Goal: Use online tool/utility: Utilize a website feature to perform a specific function

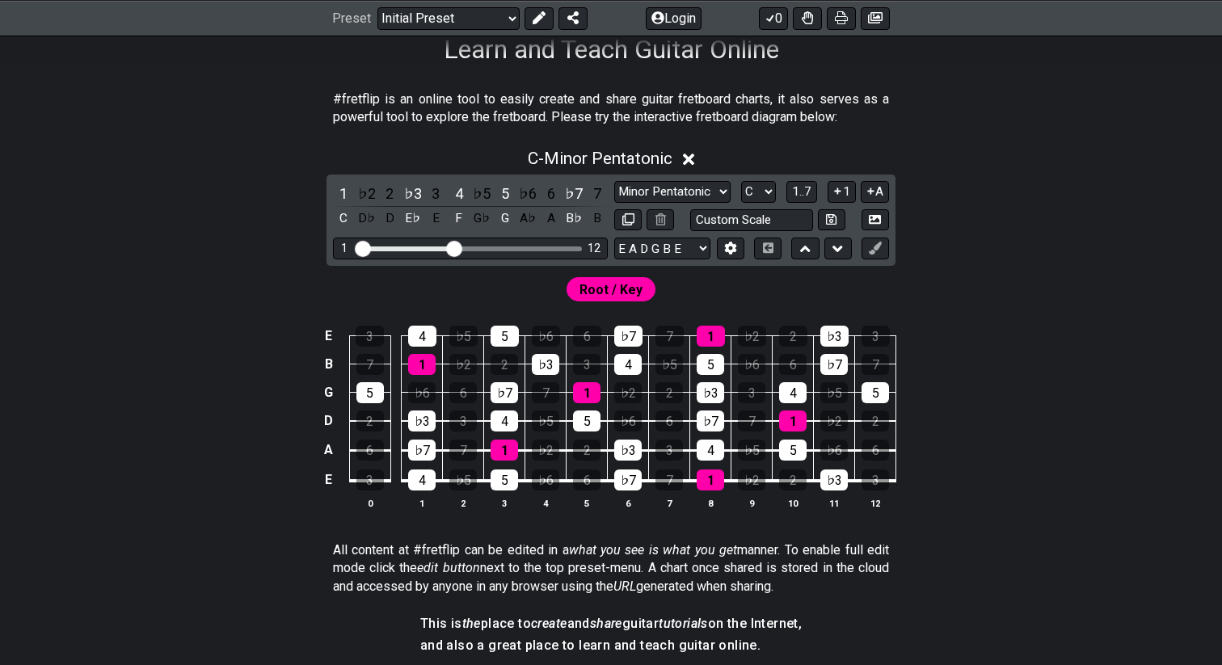
scroll to position [278, 0]
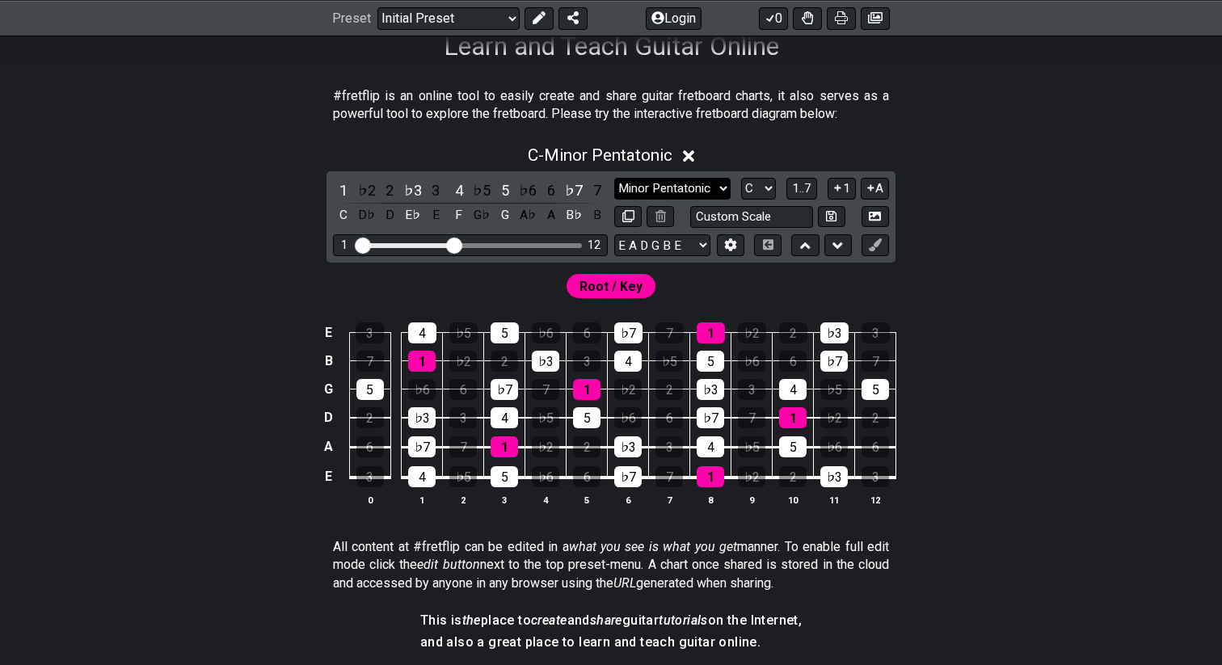
click at [667, 193] on select "Minor Pentatonic Click to edit Minor Pentatonic Major Pentatonic Minor Blues Ma…" at bounding box center [672, 189] width 116 height 22
select select "Major / [PERSON_NAME]"
click at [614, 178] on select "Minor Pentatonic Click to edit Minor Pentatonic Major Pentatonic Minor Blues Ma…" at bounding box center [672, 189] width 116 height 22
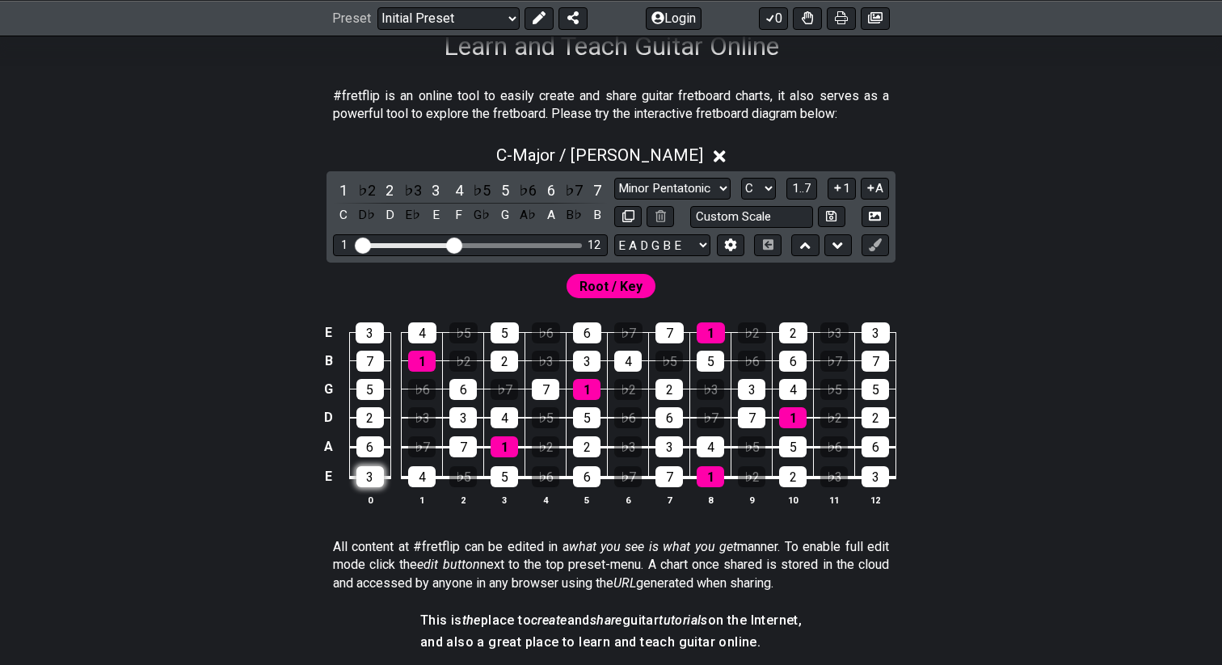
click at [377, 475] on div "3" at bounding box center [369, 476] width 27 height 21
click at [377, 478] on div "3" at bounding box center [369, 476] width 27 height 21
click at [340, 185] on div "1" at bounding box center [343, 190] width 21 height 22
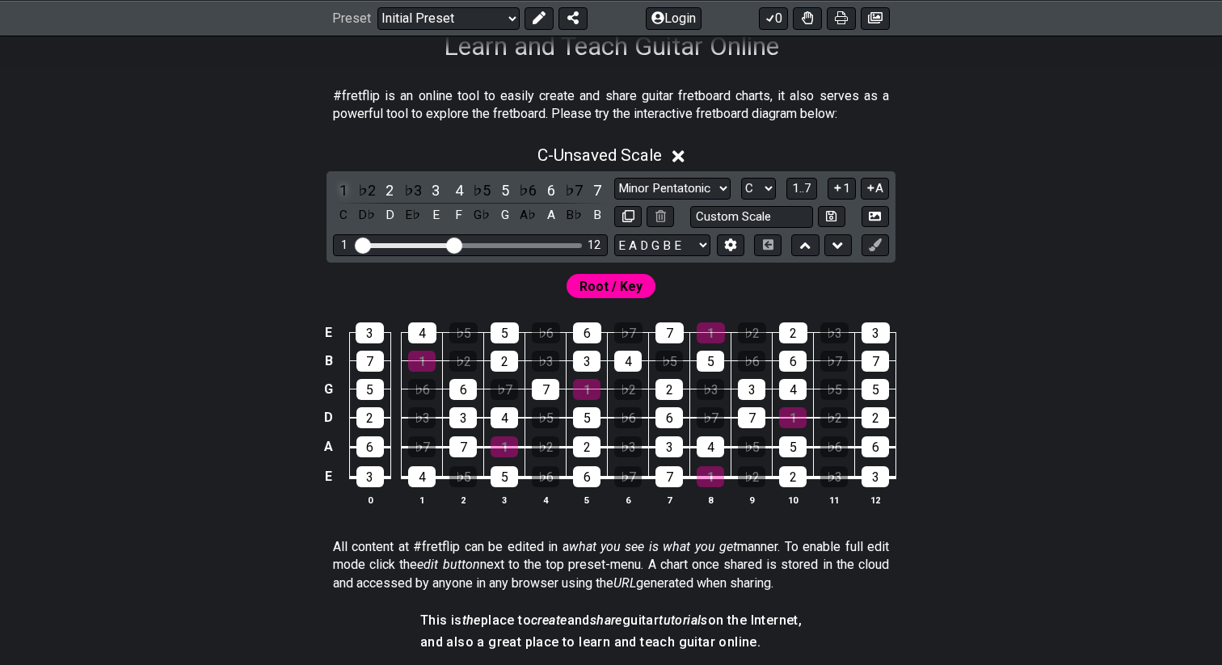
click at [340, 185] on div "1" at bounding box center [343, 190] width 21 height 22
click at [603, 266] on div "Root / Key" at bounding box center [611, 282] width 1222 height 39
click at [599, 281] on span "Root / Key" at bounding box center [610, 286] width 63 height 23
click at [613, 292] on span "Root / Key" at bounding box center [610, 286] width 63 height 23
click at [802, 179] on button "1..7" at bounding box center [801, 189] width 31 height 22
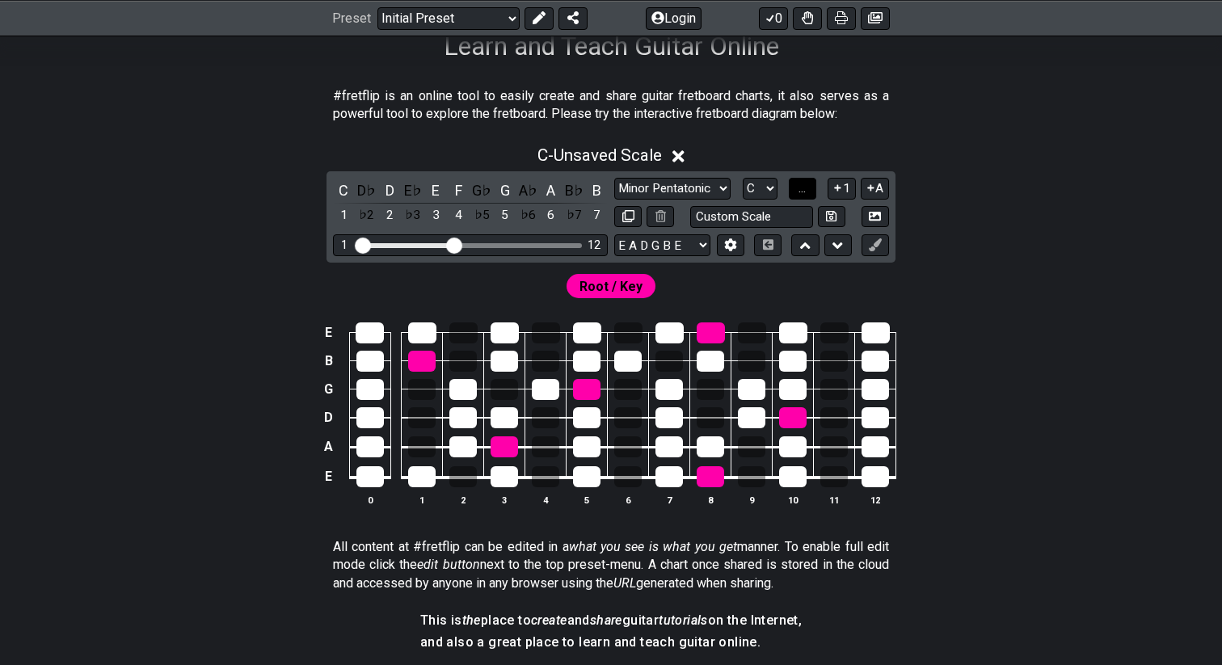
click at [802, 181] on span "..." at bounding box center [801, 188] width 7 height 15
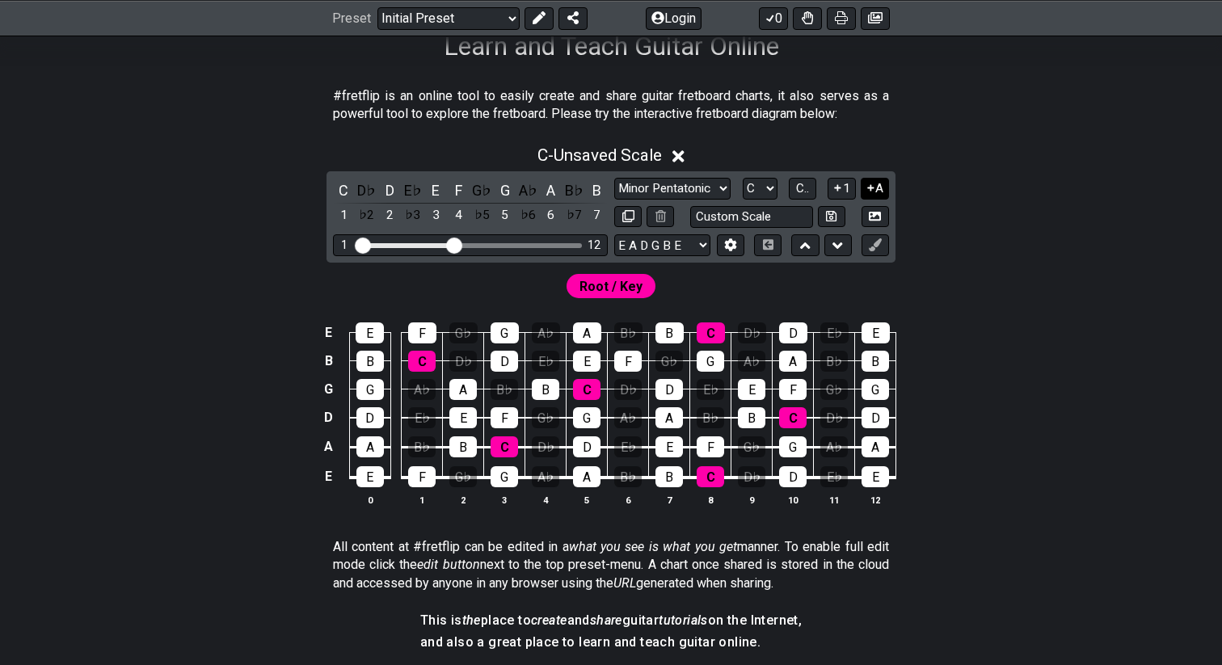
click at [877, 186] on button "A" at bounding box center [875, 189] width 28 height 22
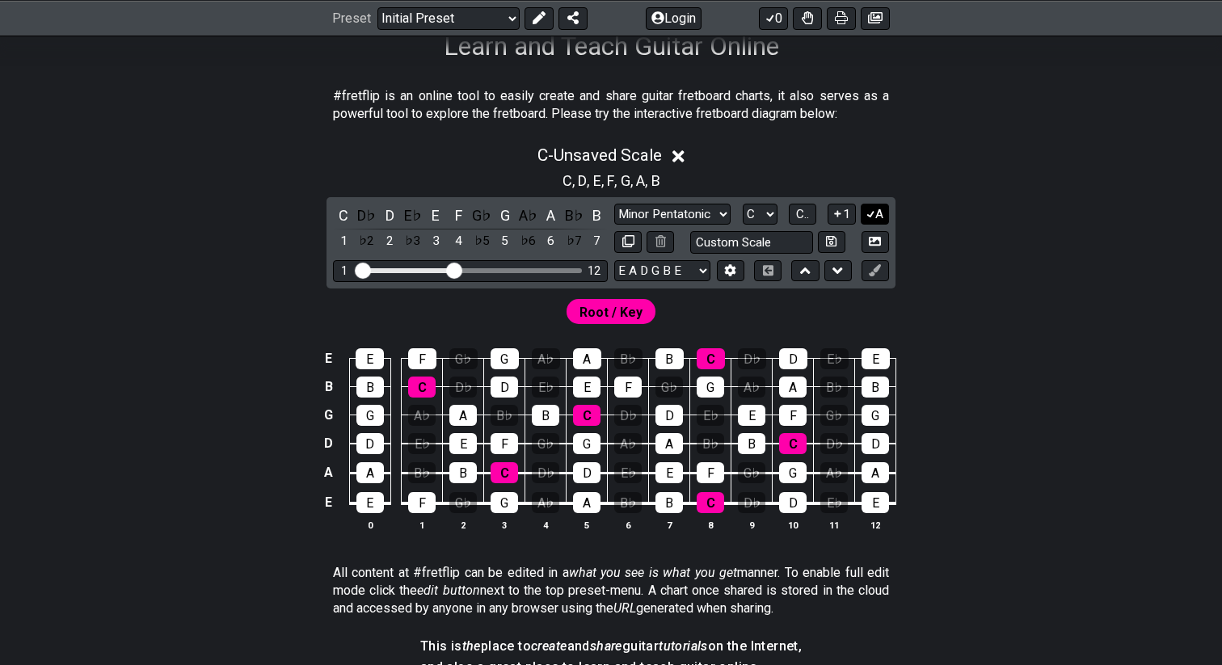
click at [873, 209] on icon at bounding box center [870, 214] width 15 height 12
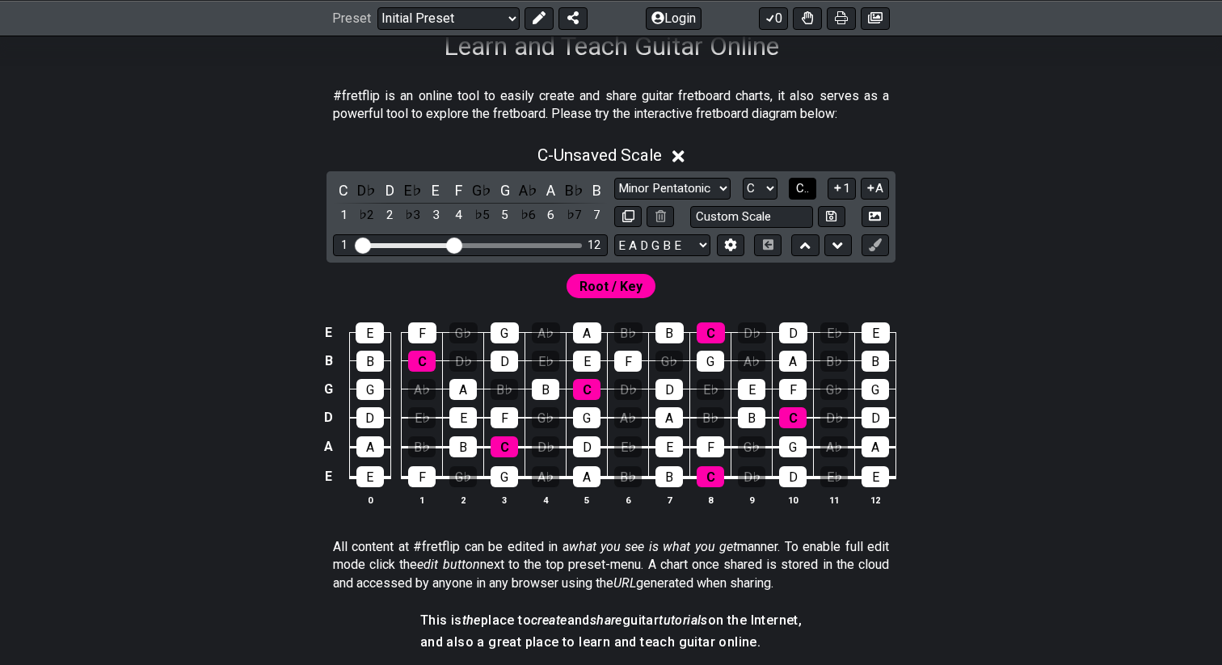
click at [804, 189] on span "C.." at bounding box center [802, 188] width 13 height 15
click at [804, 189] on span "1..7" at bounding box center [801, 188] width 19 height 15
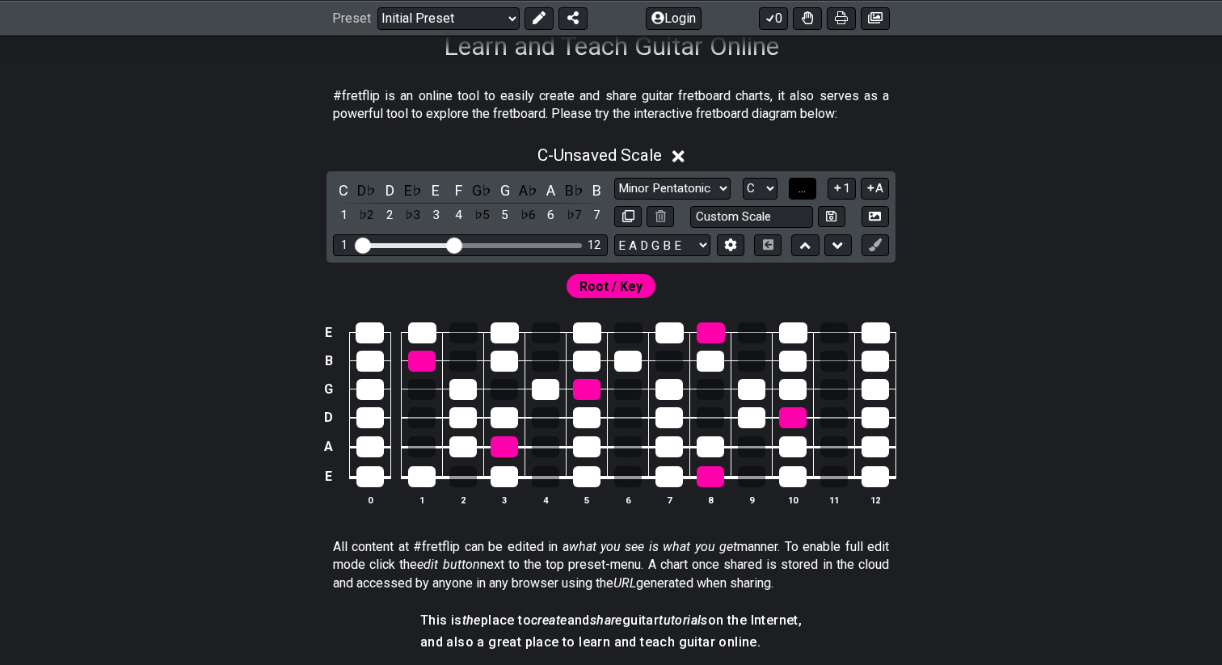
click at [804, 189] on span "..." at bounding box center [801, 188] width 7 height 15
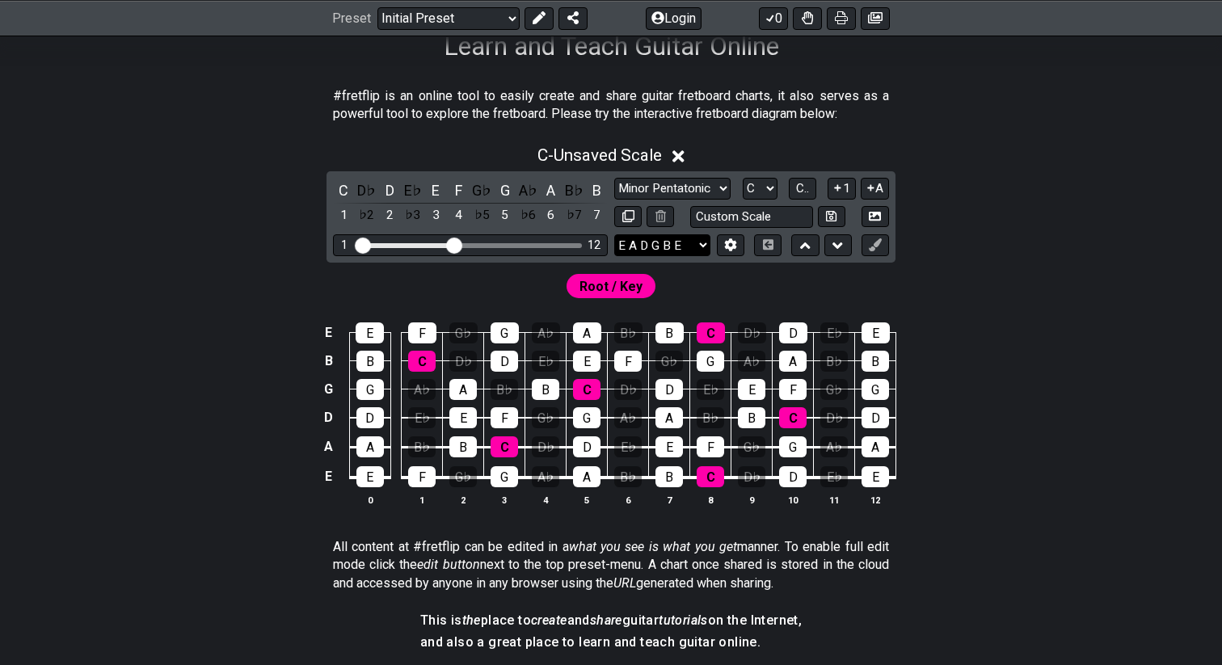
click at [646, 243] on select "E A D G B E E A D G B E E A D G B E B E A D F♯ B A D G C E A D A D G B E E♭ A♭ …" at bounding box center [662, 245] width 96 height 22
select select "E A D G B E"
click at [614, 234] on select "E A D G B E E A D G B E E A D G B E B E A D F♯ B A D G C E A D A D G B E E♭ A♭ …" at bounding box center [662, 245] width 96 height 22
click at [732, 217] on input "text" at bounding box center [751, 217] width 123 height 22
type input "Custom Scale"
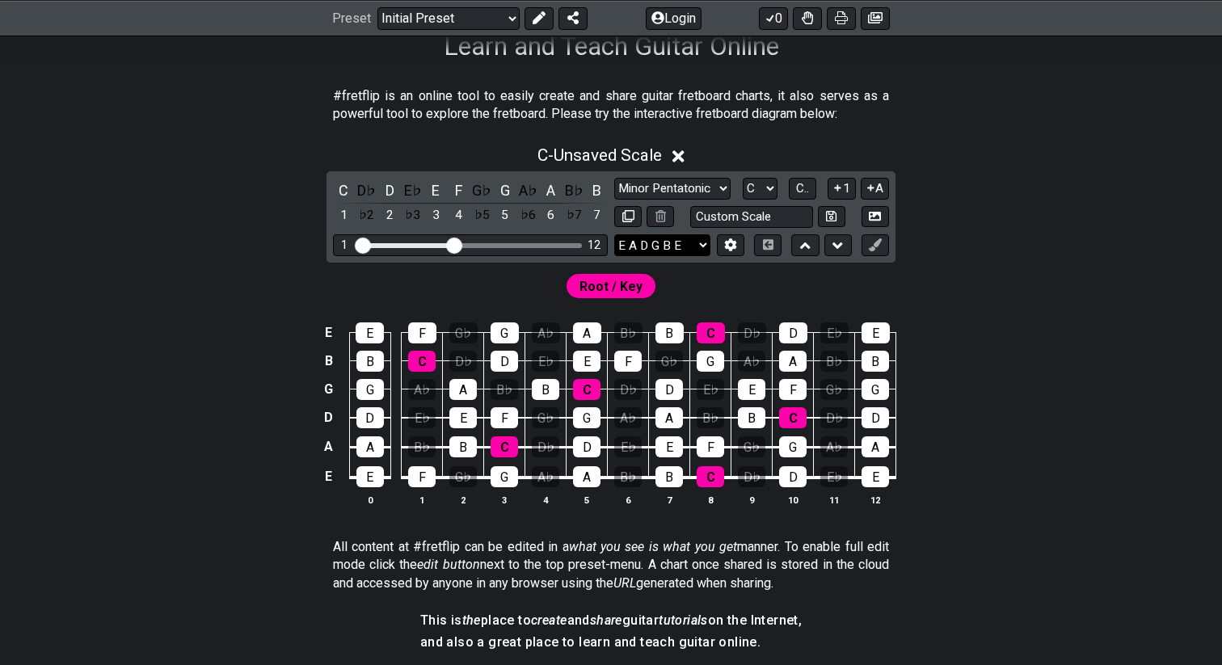
click at [660, 250] on select "E A D G B E E A D G B E E A D G B E B E A D F♯ B A D G C E A D A D G B E E♭ A♭ …" at bounding box center [662, 245] width 96 height 22
click at [614, 234] on select "E A D G B E E A D G B E E A D G B E B E A D F♯ B A D G C E A D A D G B E E♭ A♭ …" at bounding box center [662, 245] width 96 height 22
click at [722, 189] on select "Minor Pentatonic Click to edit Minor Pentatonic Major Pentatonic Minor Blues Ma…" at bounding box center [672, 189] width 116 height 22
click at [614, 178] on select "Minor Pentatonic Click to edit Minor Pentatonic Major Pentatonic Minor Blues Ma…" at bounding box center [672, 189] width 116 height 22
click at [797, 190] on span "C.." at bounding box center [802, 188] width 13 height 15
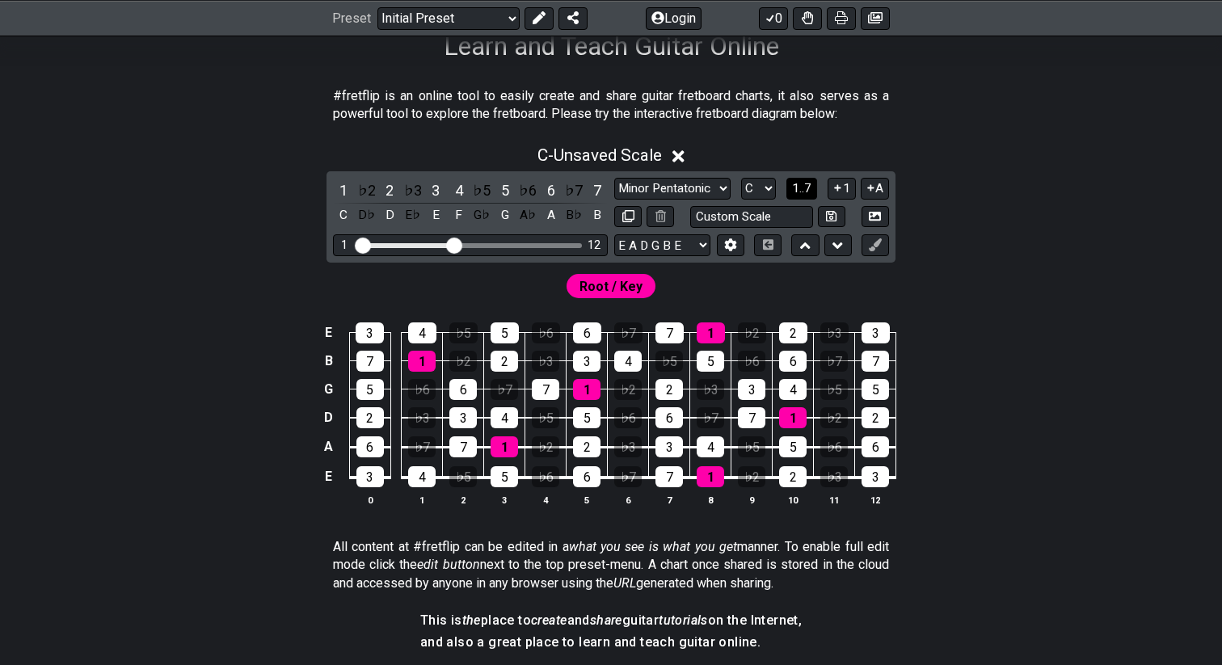
click at [797, 190] on span "1..7" at bounding box center [801, 188] width 19 height 15
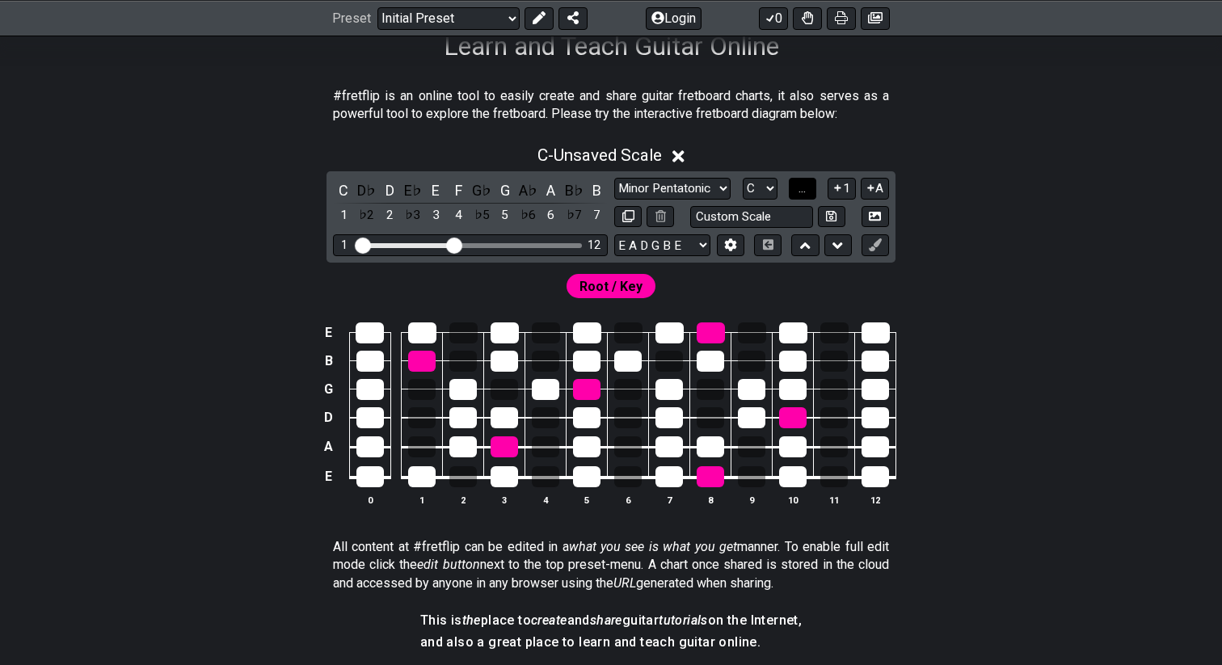
click at [797, 190] on button "..." at bounding box center [802, 189] width 27 height 22
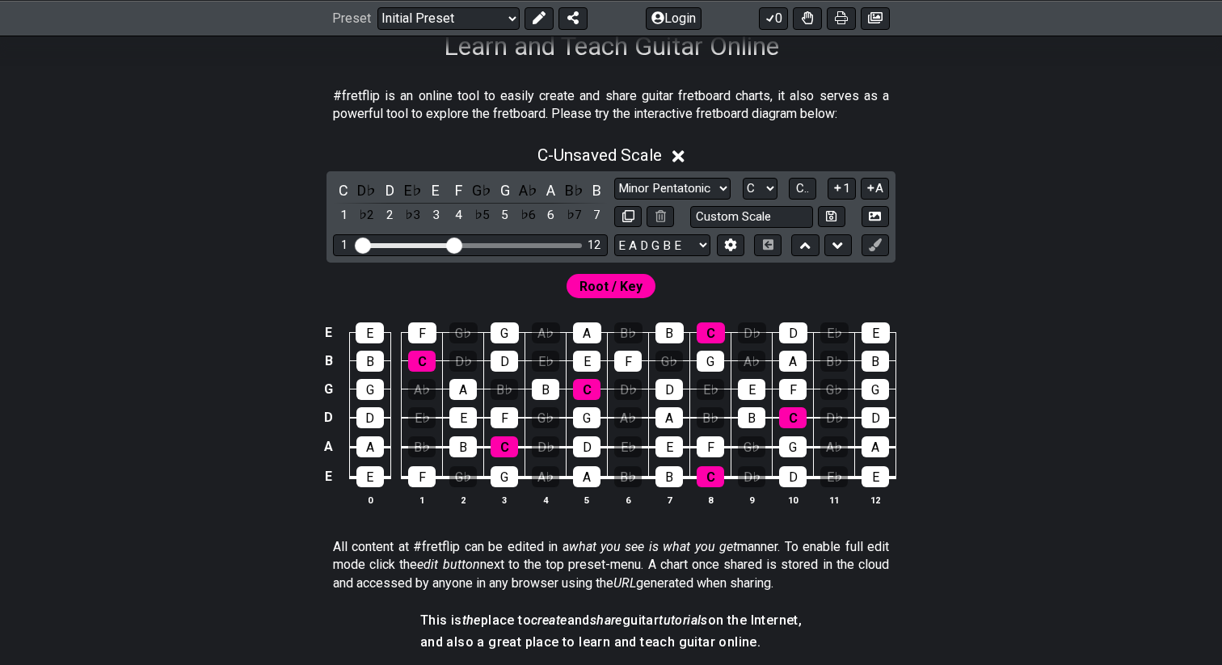
click at [634, 297] on div "Root / Key" at bounding box center [610, 286] width 95 height 31
click at [610, 278] on span "Root / Key" at bounding box center [610, 286] width 63 height 23
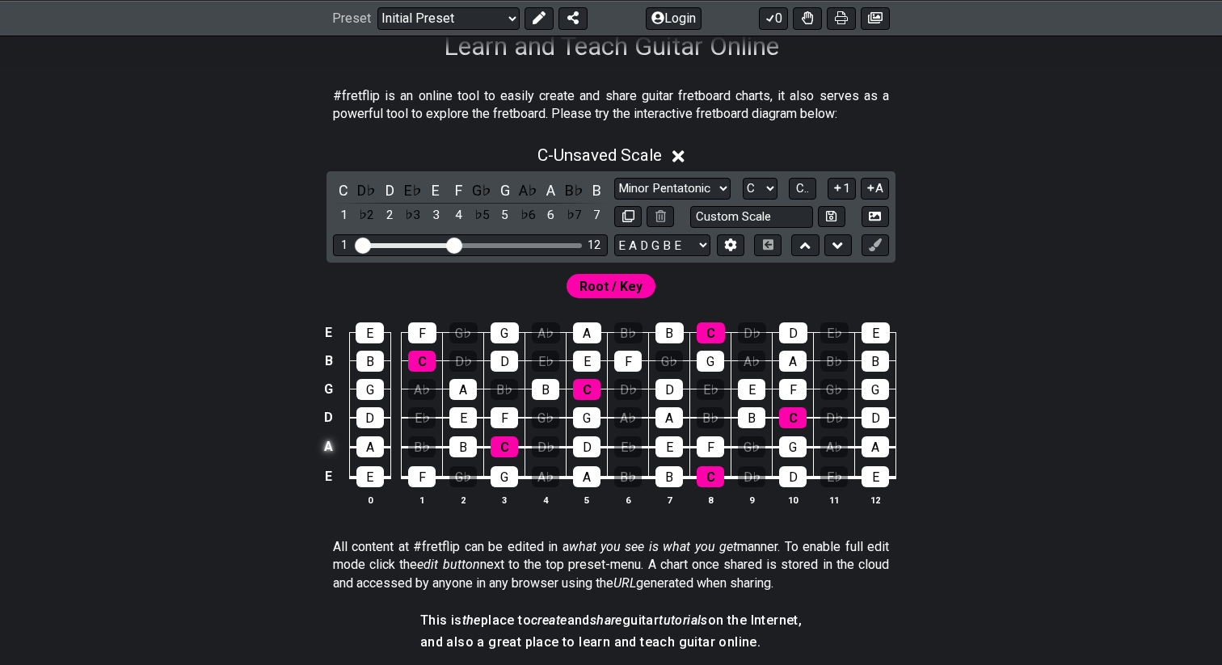
click at [322, 445] on td "A" at bounding box center [328, 447] width 19 height 30
click at [326, 447] on td "x" at bounding box center [328, 447] width 19 height 30
click at [356, 443] on div "A" at bounding box center [369, 446] width 27 height 21
click at [334, 417] on td "D" at bounding box center [328, 417] width 19 height 29
click at [334, 417] on td "x" at bounding box center [328, 417] width 19 height 29
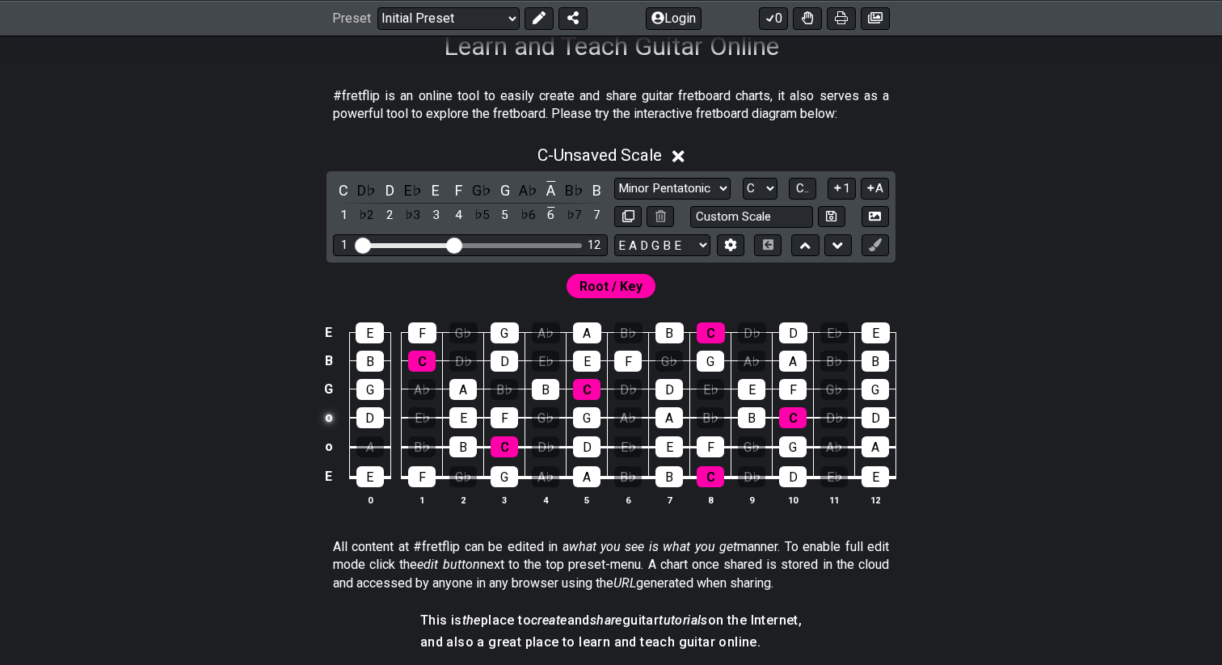
click at [335, 416] on td "o" at bounding box center [328, 417] width 19 height 29
click at [334, 419] on td at bounding box center [328, 417] width 19 height 29
click at [334, 419] on td "D" at bounding box center [328, 417] width 19 height 29
click at [334, 419] on td "x" at bounding box center [328, 417] width 19 height 29
click at [368, 412] on div "D" at bounding box center [369, 417] width 27 height 21
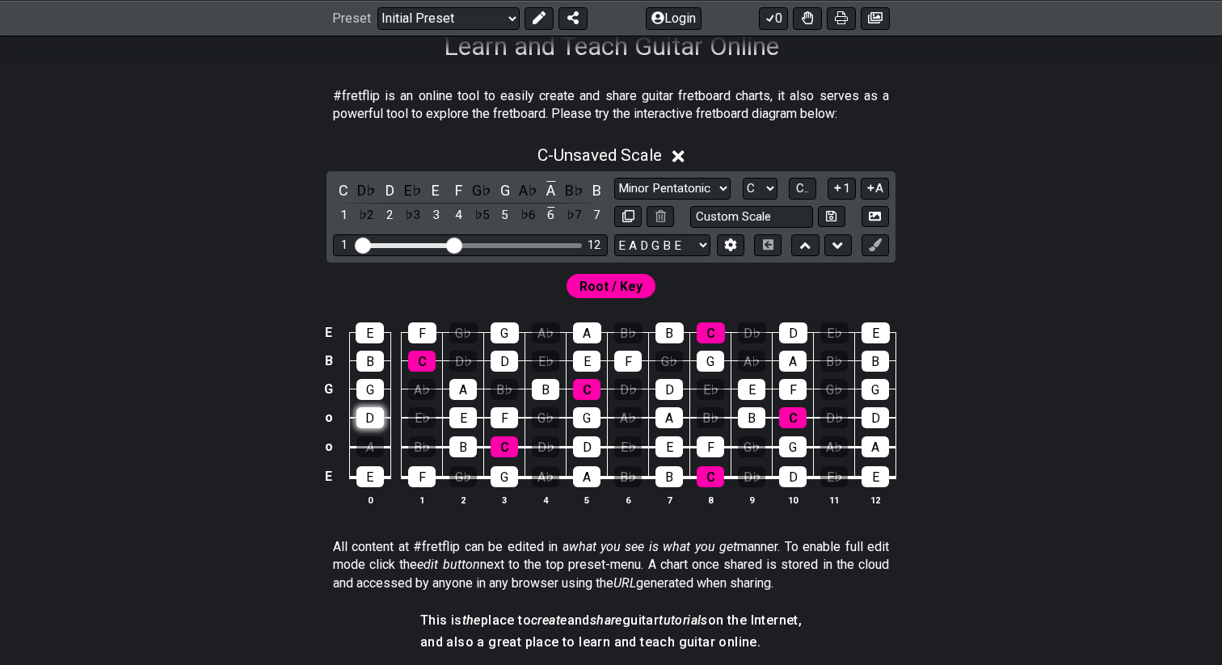
click at [368, 412] on div "D" at bounding box center [369, 417] width 27 height 21
click at [368, 416] on div "D" at bounding box center [369, 417] width 27 height 21
click at [367, 417] on div "D" at bounding box center [369, 417] width 27 height 21
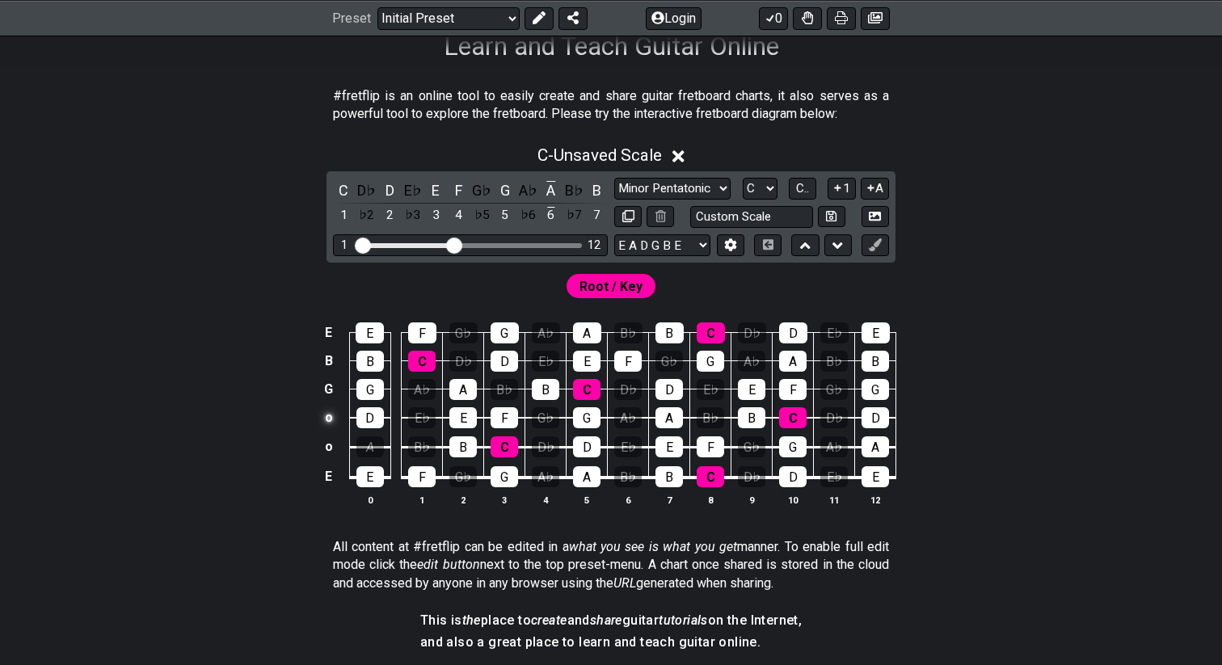
click at [332, 415] on td "o" at bounding box center [328, 417] width 19 height 29
click at [331, 420] on td at bounding box center [328, 417] width 19 height 29
click at [330, 452] on td "o" at bounding box center [328, 447] width 19 height 30
click at [331, 451] on td at bounding box center [328, 447] width 19 height 30
click at [394, 192] on div "D" at bounding box center [389, 190] width 21 height 22
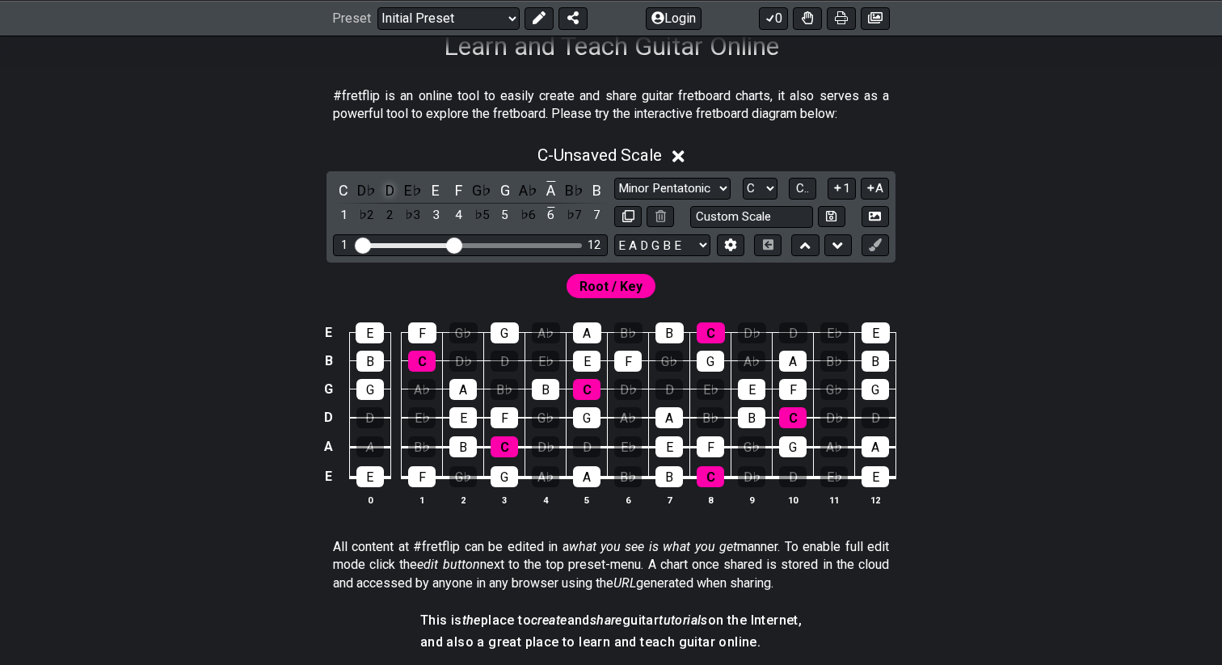
click at [395, 190] on div "D" at bounding box center [389, 190] width 21 height 22
click at [343, 221] on div "1" at bounding box center [343, 215] width 21 height 22
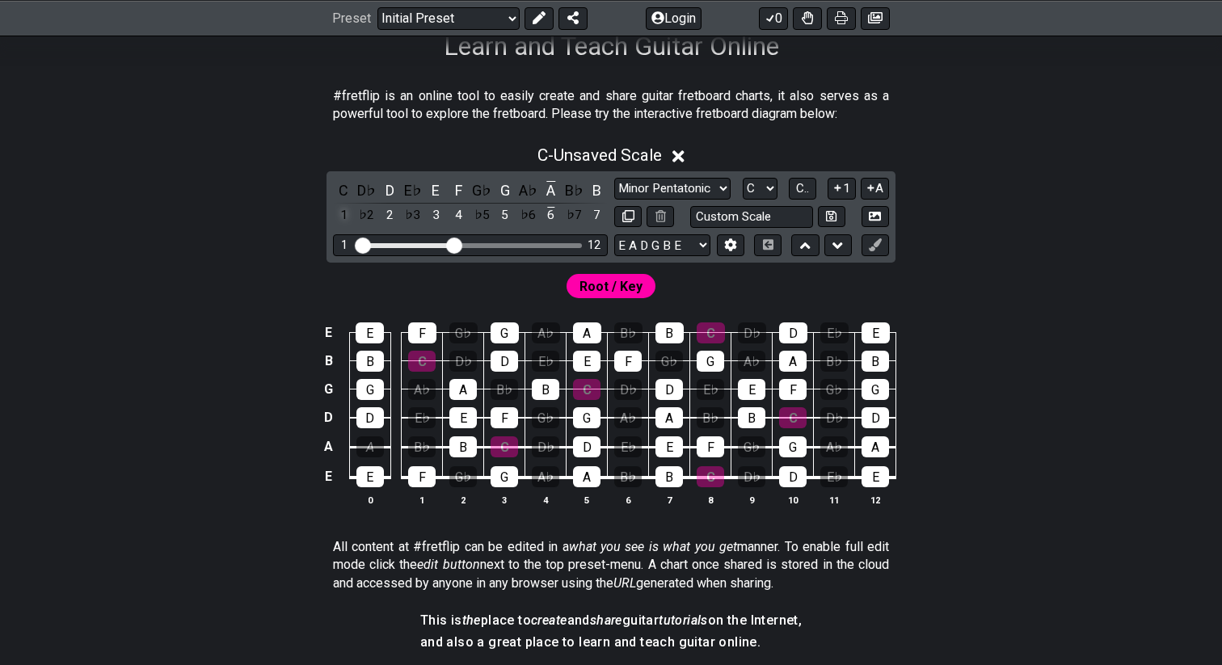
click at [343, 221] on div "1" at bounding box center [343, 215] width 21 height 22
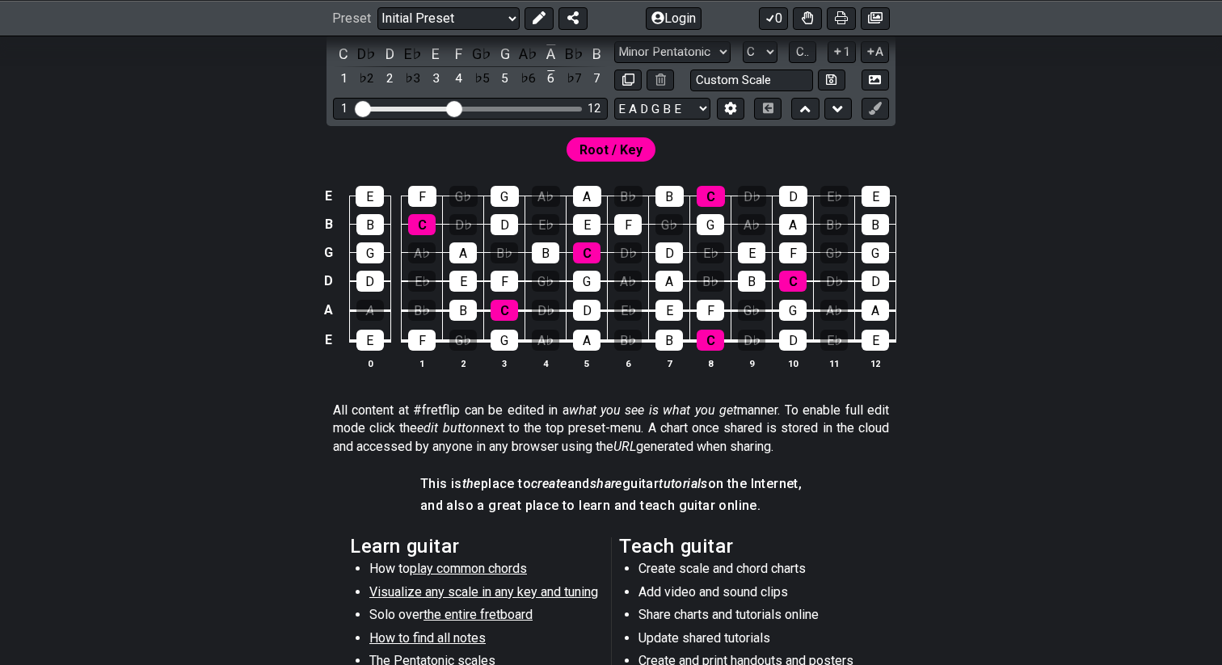
scroll to position [389, 0]
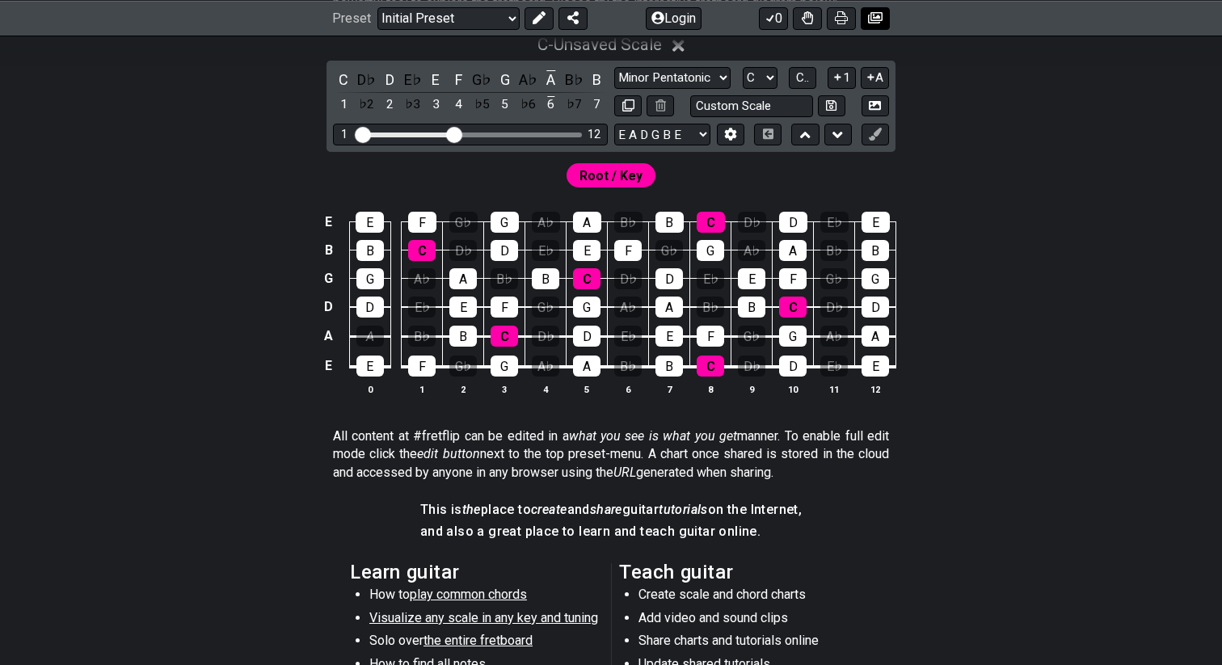
click at [881, 16] on icon at bounding box center [875, 17] width 15 height 13
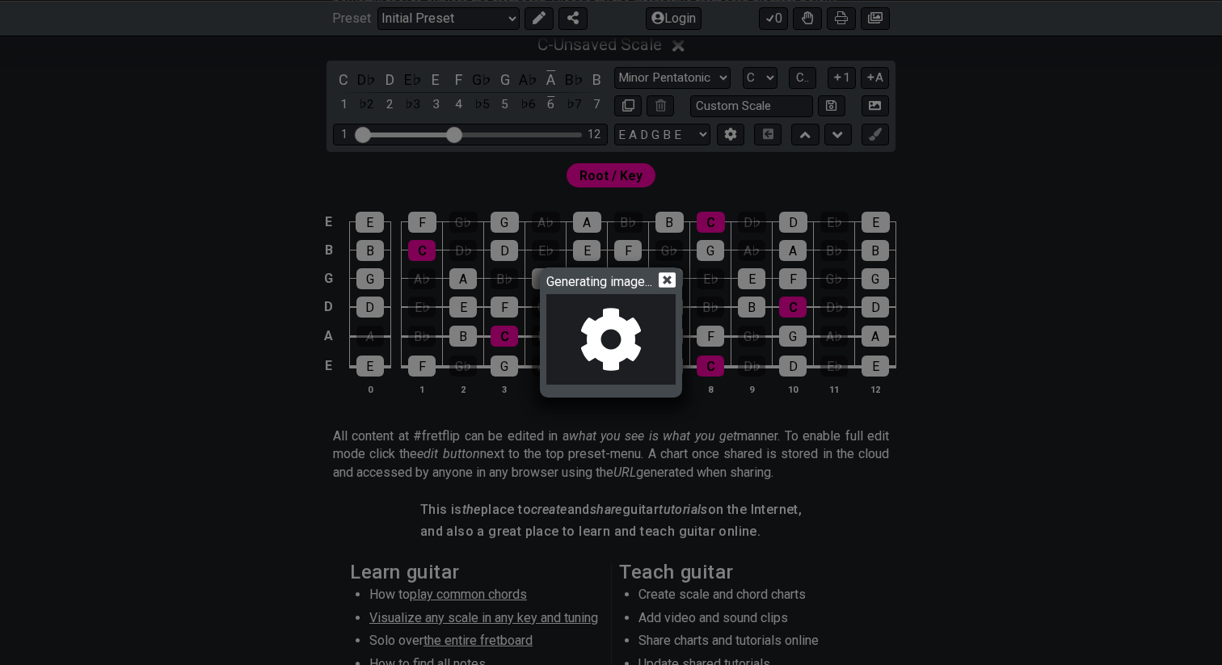
click at [667, 278] on icon at bounding box center [667, 280] width 17 height 17
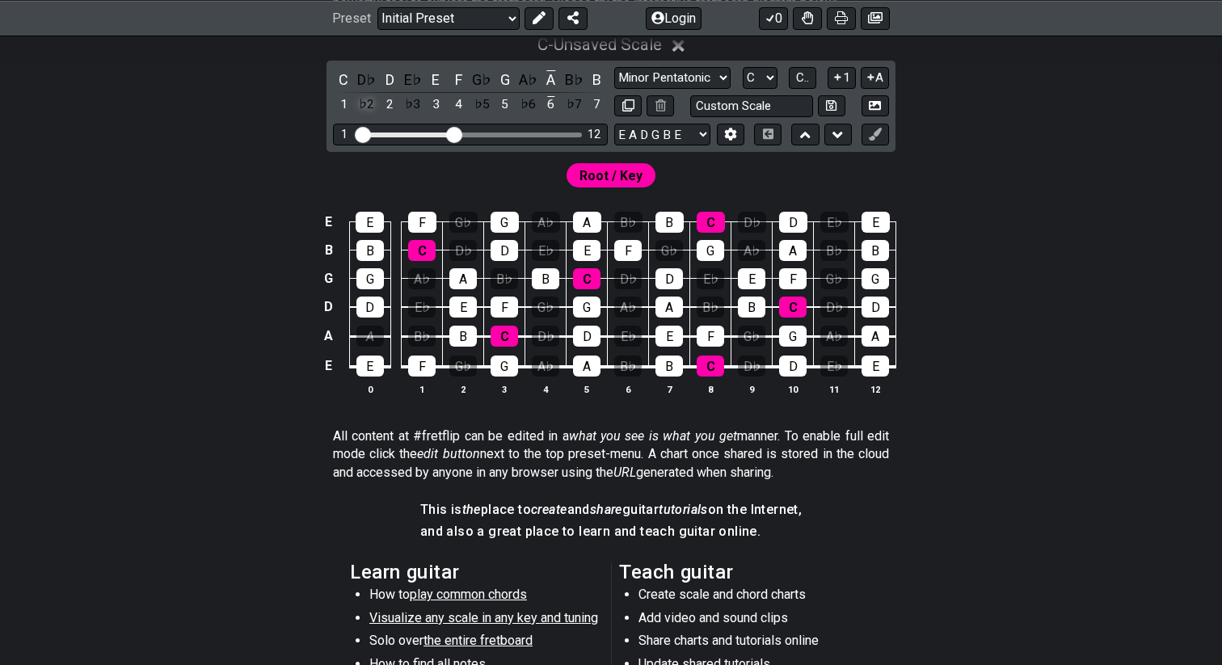
click at [367, 104] on div "♭2" at bounding box center [366, 105] width 21 height 22
click at [372, 78] on div "C♯" at bounding box center [366, 80] width 21 height 22
click at [577, 84] on div "B♭" at bounding box center [573, 80] width 21 height 22
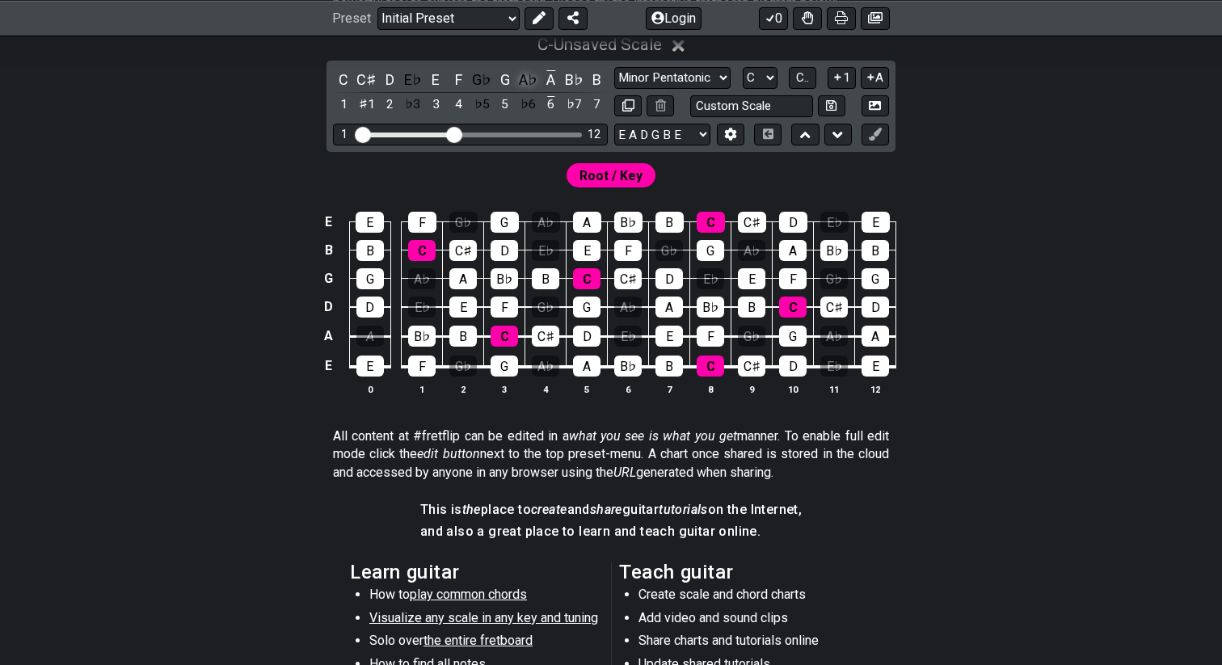
click at [534, 85] on div "A♭" at bounding box center [527, 80] width 21 height 22
click at [486, 74] on div "G♭" at bounding box center [481, 80] width 21 height 22
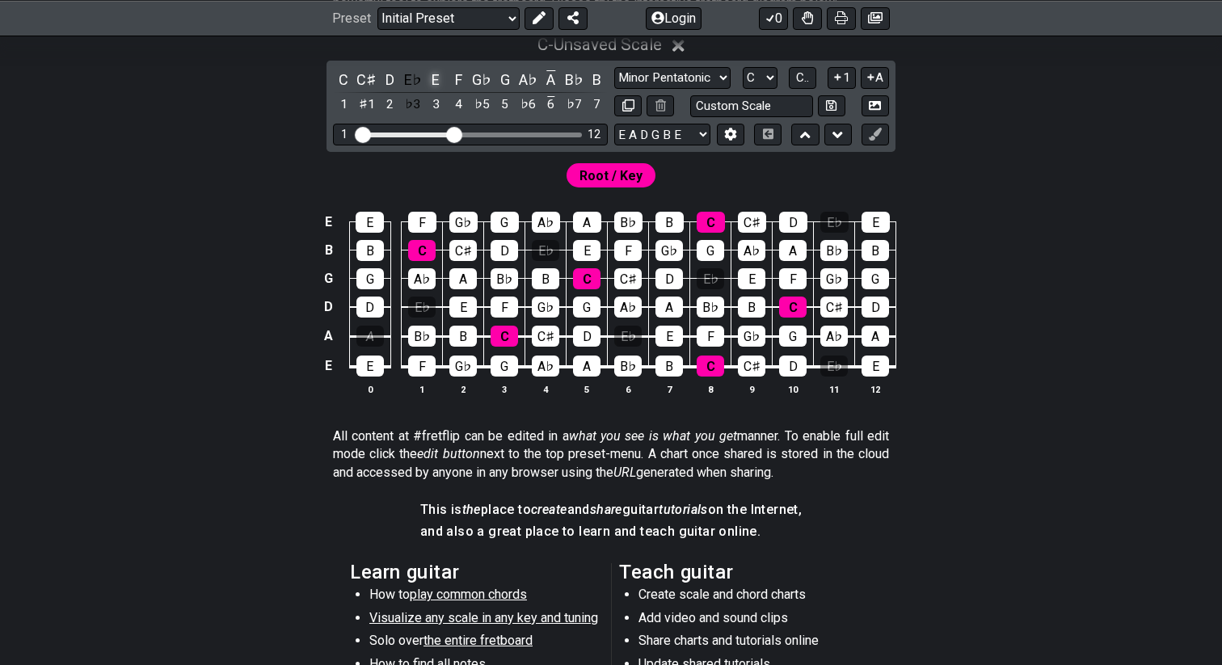
click at [426, 78] on div "E" at bounding box center [435, 80] width 21 height 22
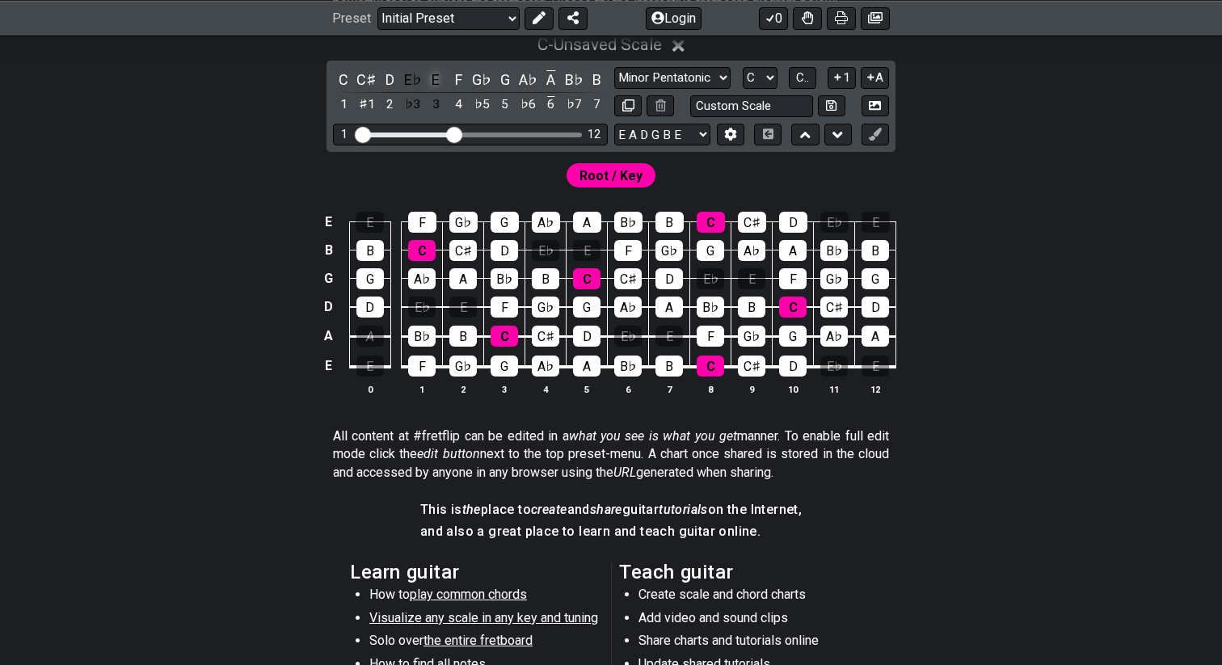
click at [427, 77] on div "E" at bounding box center [435, 80] width 21 height 22
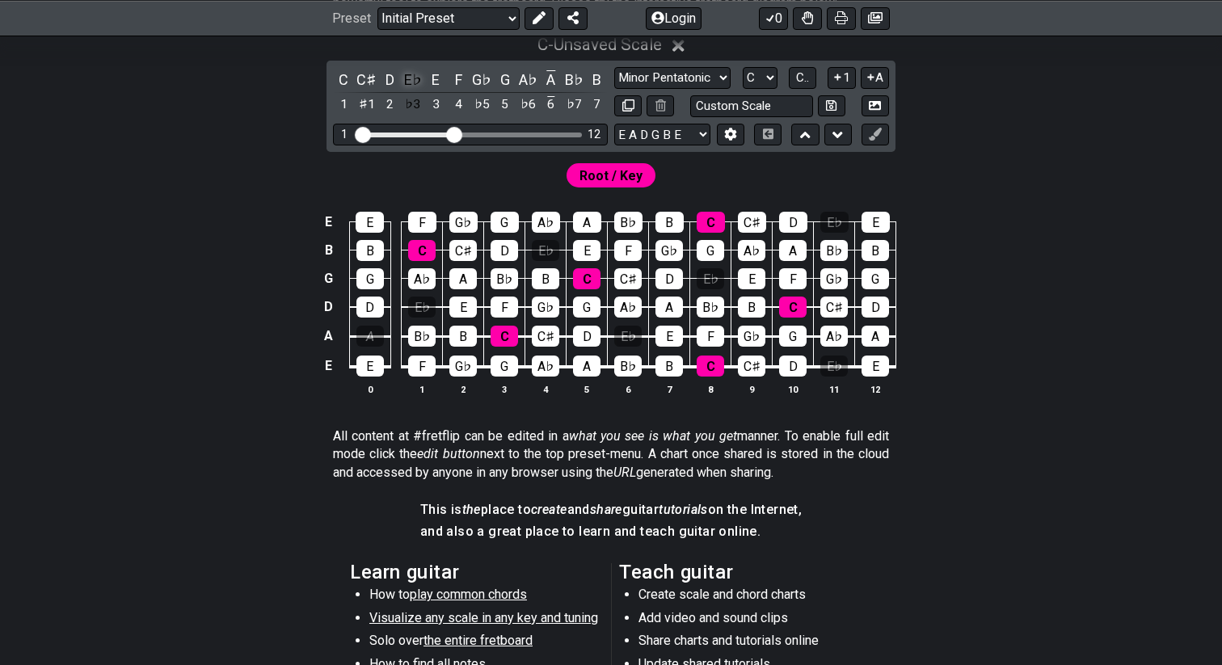
click at [419, 78] on div "E♭" at bounding box center [412, 80] width 21 height 22
click at [372, 80] on div "C♯" at bounding box center [366, 80] width 21 height 22
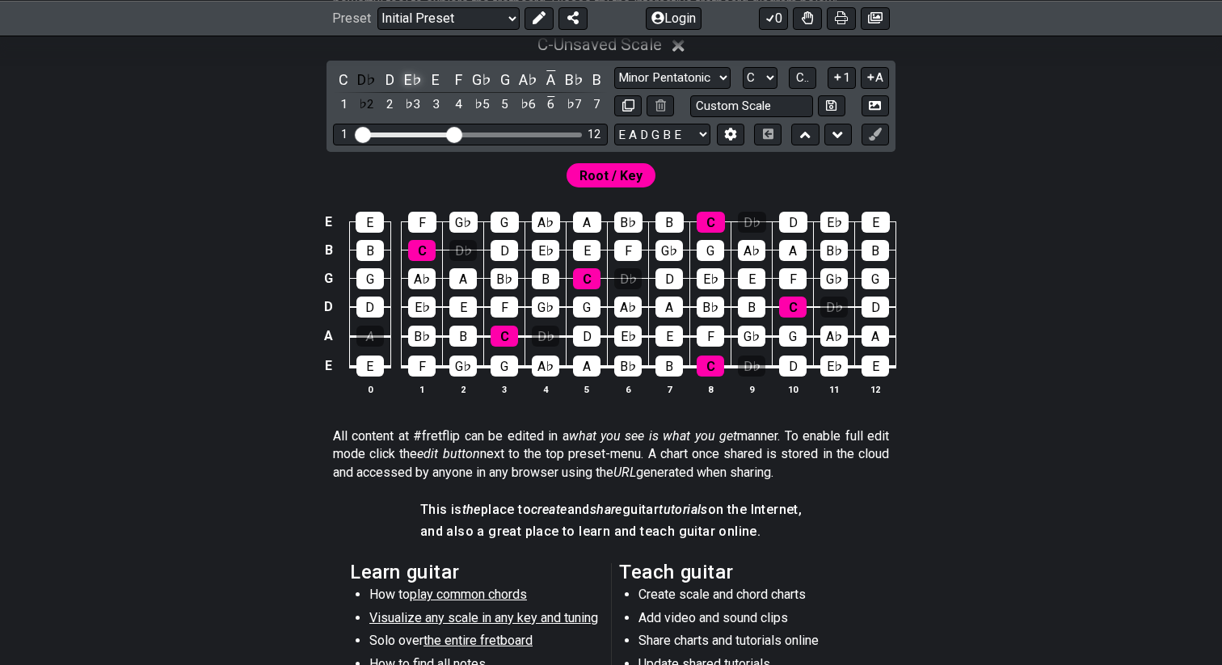
click at [407, 75] on div "E♭" at bounding box center [412, 80] width 21 height 22
click at [483, 74] on div "G♭" at bounding box center [481, 80] width 21 height 22
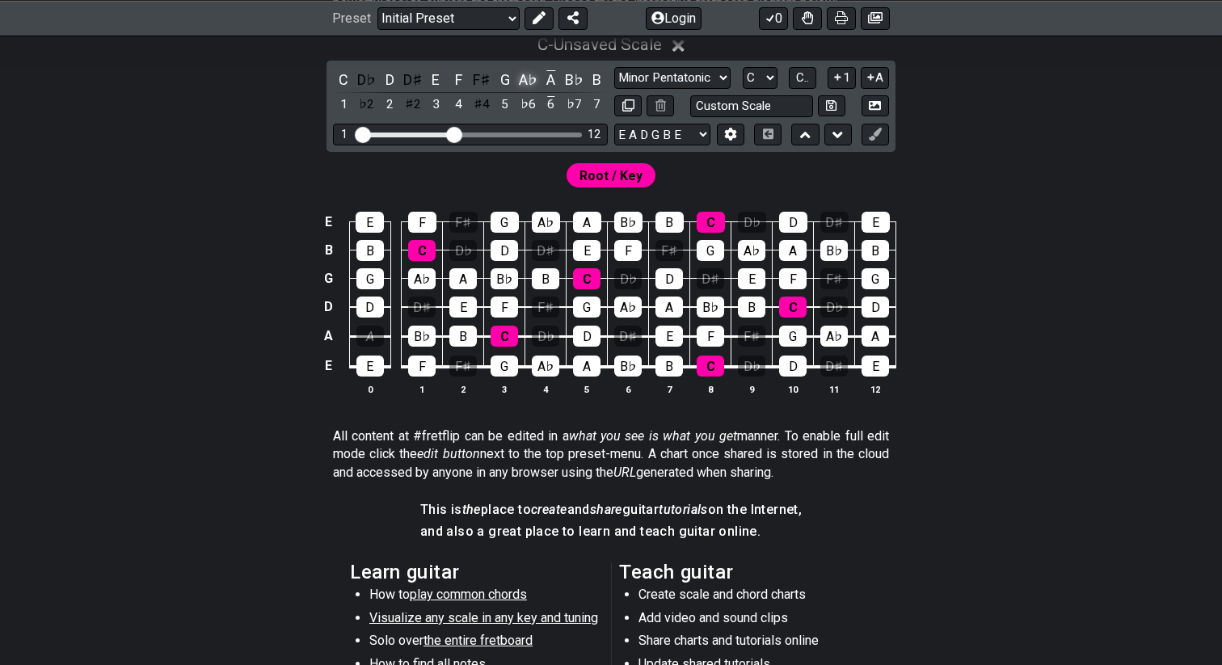
click at [523, 76] on div "A♭" at bounding box center [527, 80] width 21 height 22
click at [571, 78] on div "B♭" at bounding box center [573, 80] width 21 height 22
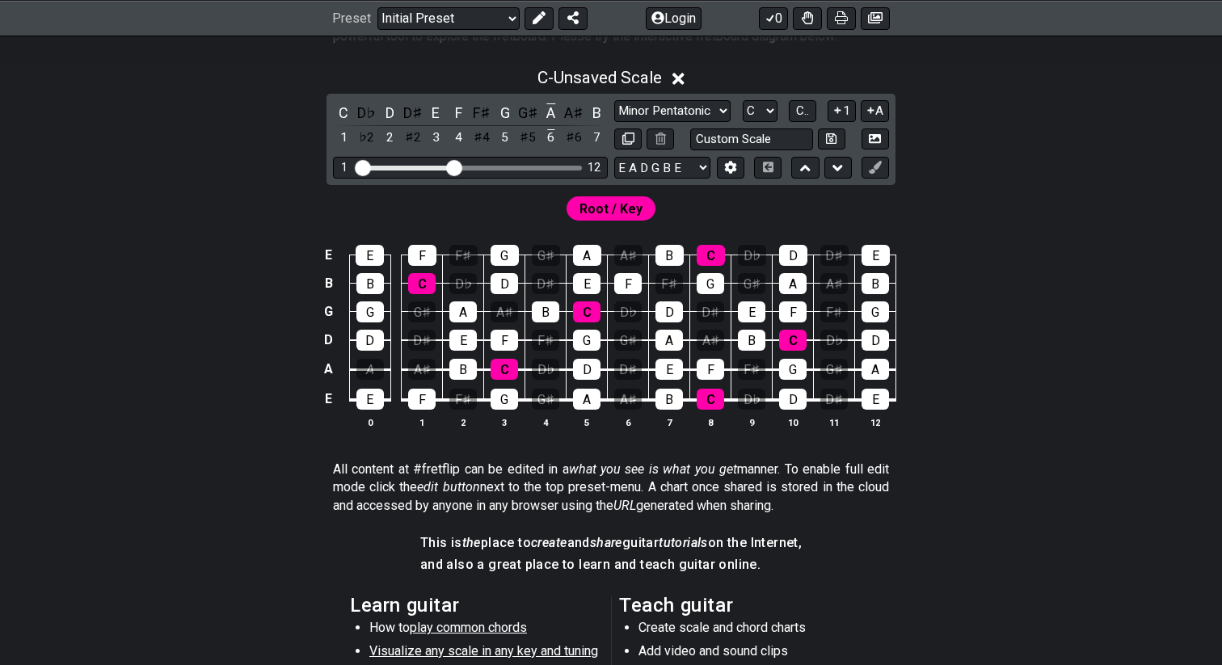
scroll to position [353, 0]
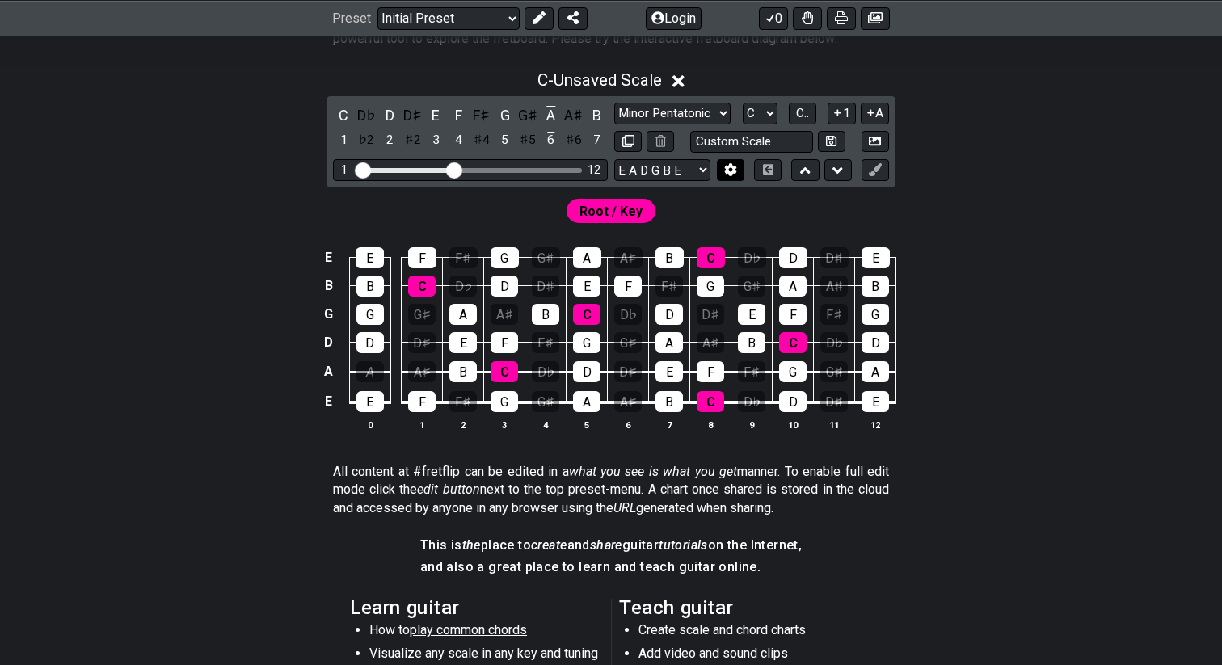
click at [728, 177] on button at bounding box center [730, 170] width 27 height 22
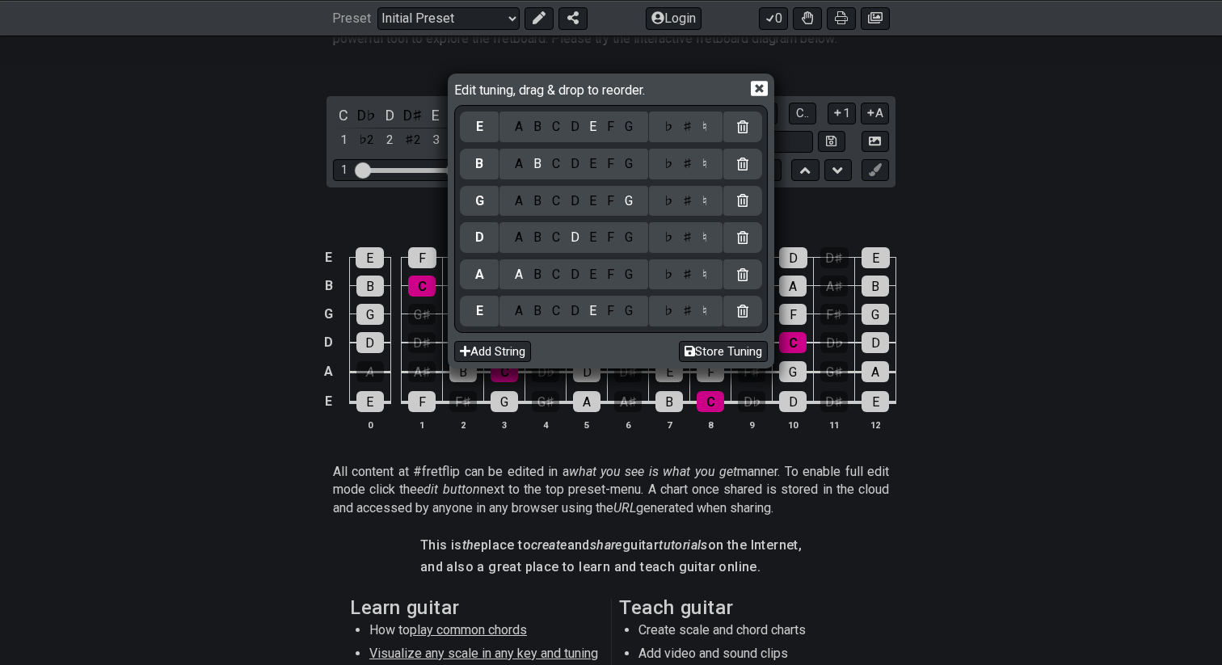
click at [764, 97] on div "Edit tuning, drag & drop to reorder." at bounding box center [611, 91] width 314 height 28
click at [765, 93] on icon at bounding box center [759, 88] width 17 height 15
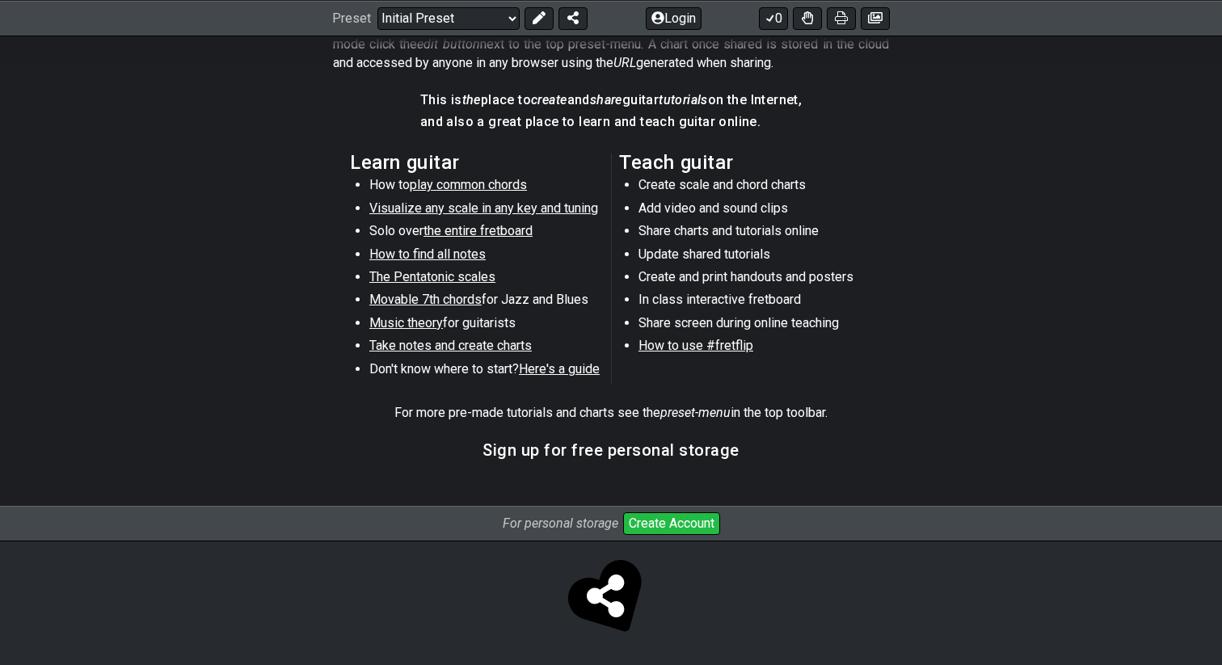
scroll to position [359, 0]
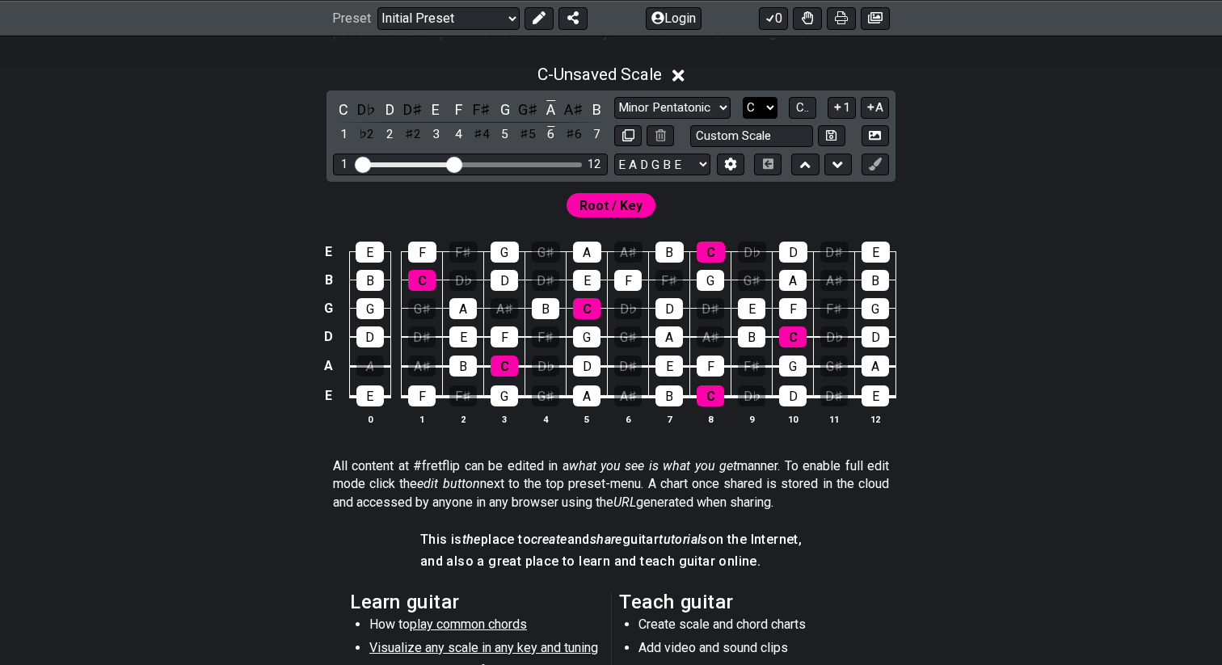
click at [774, 106] on select "A♭ A A♯ B♭ B C C♯ D♭ D D♯ E♭ E F F♯ G♭ G G♯" at bounding box center [760, 108] width 35 height 22
click at [743, 97] on select "A♭ A A♯ B♭ B C C♯ D♭ D D♯ E♭ E F F♯ G♭ G G♯" at bounding box center [760, 108] width 35 height 22
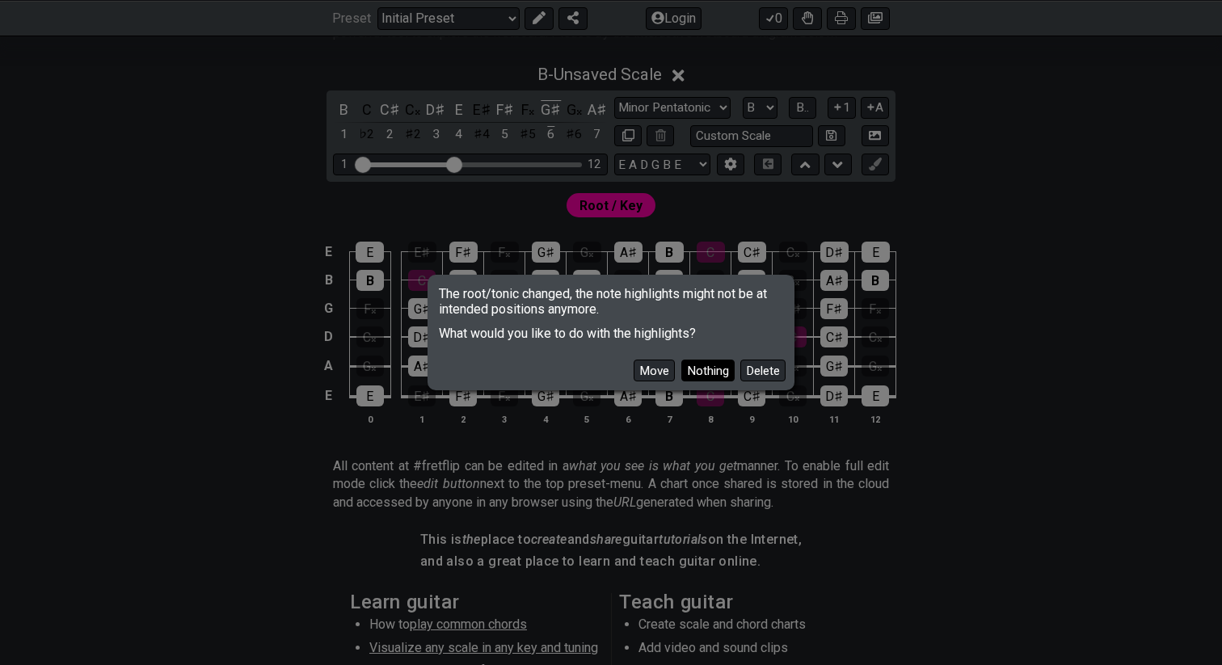
click at [708, 373] on button "Nothing" at bounding box center [707, 371] width 53 height 22
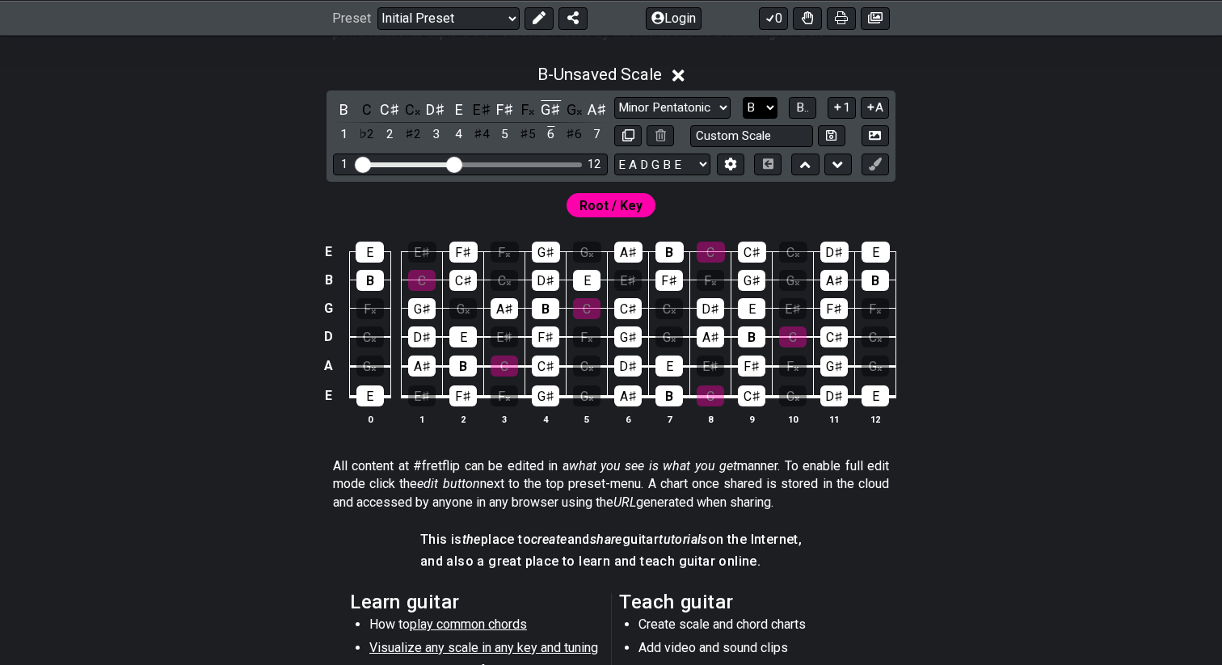
click at [764, 108] on select "A♭ A A♯ B♭ B C C♯ D♭ D D♯ E♭ E F F♯ G♭ G G♯" at bounding box center [760, 108] width 35 height 22
select select "C"
click at [743, 97] on select "A♭ A A♯ B♭ B C C♯ D♭ D D♯ E♭ E F F♯ G♭ G G♯" at bounding box center [760, 108] width 35 height 22
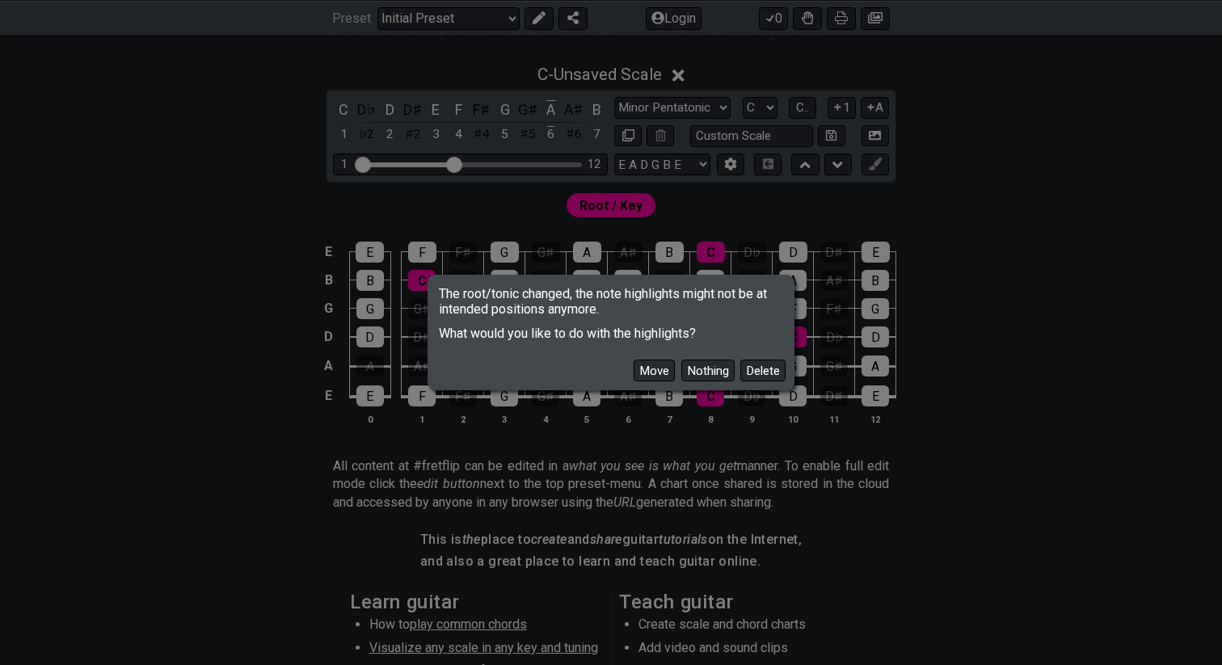
click at [710, 382] on div "Move Nothing Delete" at bounding box center [611, 364] width 362 height 47
click at [711, 377] on button "Nothing" at bounding box center [707, 371] width 53 height 22
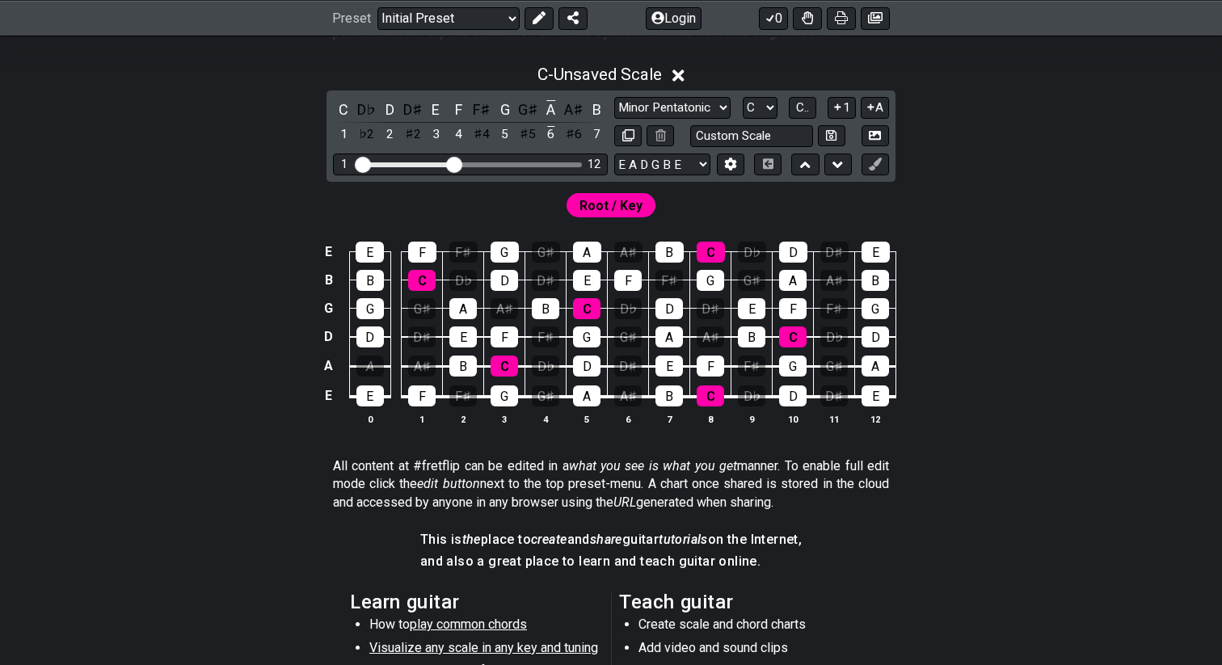
click at [1009, 292] on div "E E F F♯ G G♯ A A♯ B C D♭ D D♯ E B B C D♭ D D♯ E F F♯ G G♯ A A♯ B G G G♯ A A♯ B…" at bounding box center [611, 334] width 1222 height 227
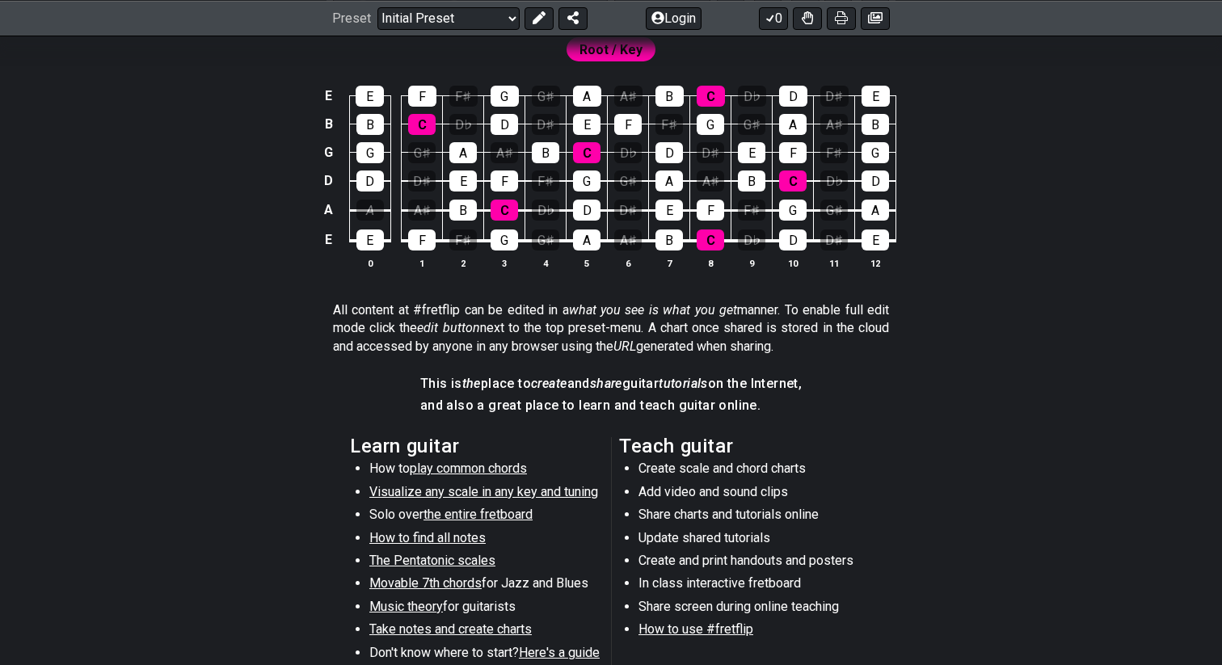
scroll to position [47, 0]
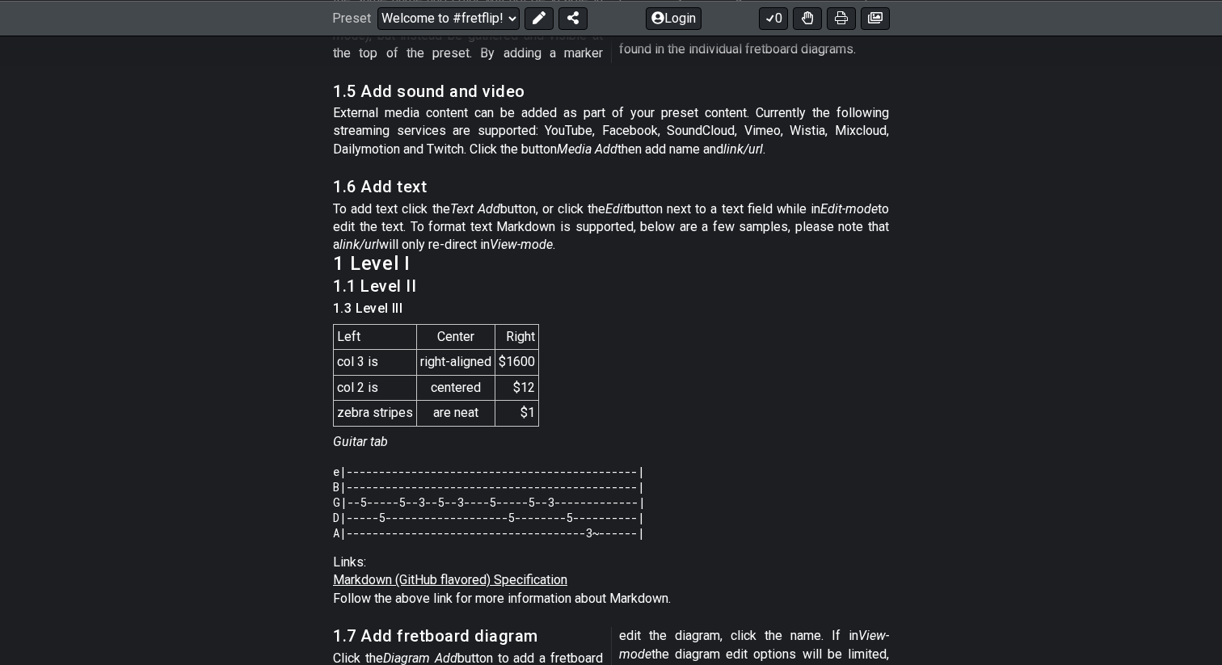
scroll to position [5632, 0]
